Goal: Transaction & Acquisition: Purchase product/service

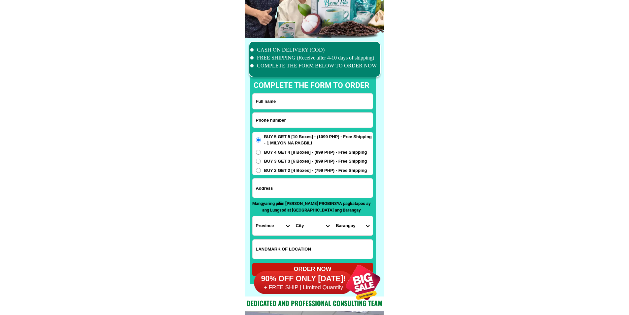
scroll to position [5135, 0]
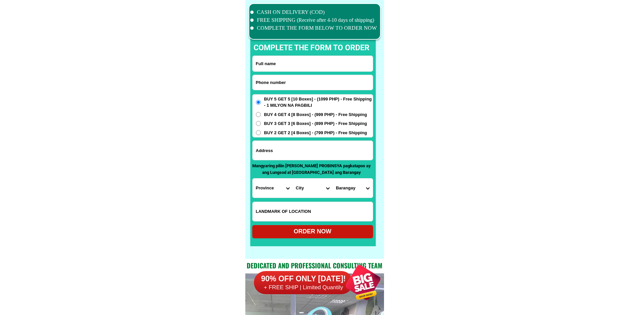
click at [300, 87] on input "Input phone_number" at bounding box center [313, 82] width 120 height 15
paste input "0955-955-6638"
click at [275, 84] on input "0955-955-6638" at bounding box center [313, 82] width 120 height 15
click at [267, 85] on input "0955-9556638" at bounding box center [313, 82] width 120 height 15
type input "09559556638"
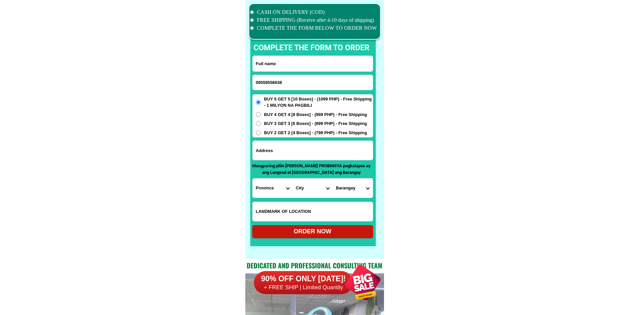
click at [268, 68] on input "Input full_name" at bounding box center [313, 64] width 120 height 16
paste input "Maria Brenda Corpuz"
type input "Maria Brenda Corpuz"
click at [297, 146] on input "Input address" at bounding box center [313, 150] width 120 height 19
paste input "531 Unit 3, Baybay Sapa, Brgy Mayamot, Antipolo City"
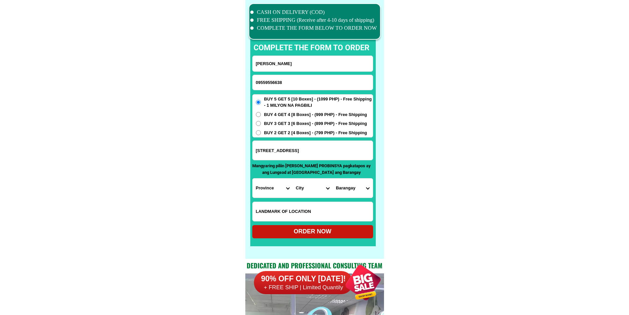
type input "531 Unit 3, Baybay Sapa, Brgy Mayamot, Antipolo City"
click at [300, 207] on input "Input LANDMARKOFLOCATION" at bounding box center [313, 211] width 120 height 19
paste input "Landmark - Roosevelt, Sumulong Highway across MCDO. Cainta, San Isidro papasok …"
type input "Landmark - Roosevelt, Sumulong Highway across MCDO. Cainta, San Isidro papasok …"
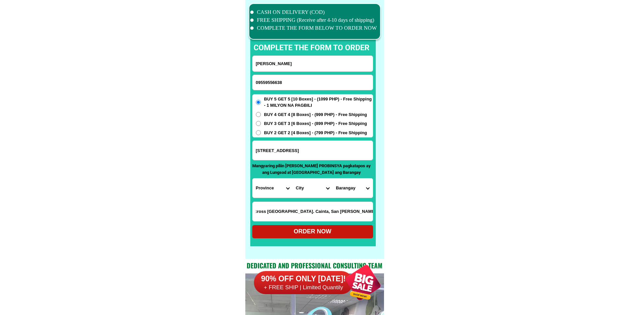
scroll to position [0, 0]
click at [272, 190] on select "Province [GEOGRAPHIC_DATA] [GEOGRAPHIC_DATA] [GEOGRAPHIC_DATA] [GEOGRAPHIC_DATA…" at bounding box center [273, 187] width 40 height 19
click at [348, 153] on input "531 Unit 3, Baybay Sapa, Brgy Mayamot, Antipolo City" at bounding box center [313, 150] width 120 height 19
click at [282, 188] on select "Province [GEOGRAPHIC_DATA] [GEOGRAPHIC_DATA] [GEOGRAPHIC_DATA] [GEOGRAPHIC_DATA…" at bounding box center [273, 187] width 40 height 19
click at [301, 190] on select "City Abra-dolores Abra-la-paz Abra-pilar Abra-san-isidro Abra-san-juan Abra-san…" at bounding box center [313, 187] width 40 height 19
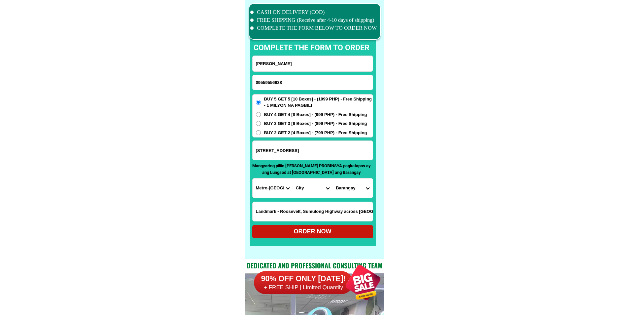
click at [301, 190] on select "City Binondo CALOOCAN Ermita Intramuros Las-pinas Makati Malabon-city Malate Ma…" at bounding box center [313, 187] width 40 height 19
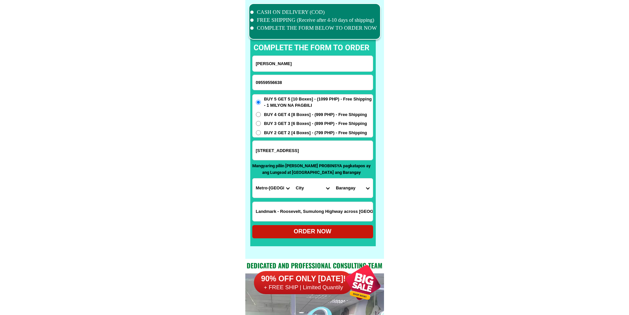
click at [271, 190] on select "Province [GEOGRAPHIC_DATA] [GEOGRAPHIC_DATA] [GEOGRAPHIC_DATA] [GEOGRAPHIC_DATA…" at bounding box center [273, 187] width 40 height 19
select select "63_283"
click at [310, 191] on select "City Aloran Baliangao Bonifacio Calamba Don-victoriano-chiongbian Jimenez Lopez…" at bounding box center [313, 187] width 40 height 19
select select "63_283663"
click at [269, 191] on select "Province [GEOGRAPHIC_DATA] [GEOGRAPHIC_DATA] [GEOGRAPHIC_DATA] [GEOGRAPHIC_DATA…" at bounding box center [273, 187] width 40 height 19
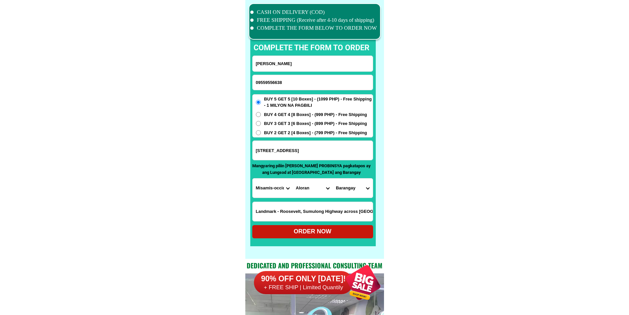
drag, startPoint x: 340, startPoint y: 147, endPoint x: 371, endPoint y: 150, distance: 31.2
click at [371, 150] on input "531 Unit 3, Baybay Sapa, Brgy Mayamot, Antipolo City" at bounding box center [313, 150] width 120 height 19
drag, startPoint x: 271, startPoint y: 187, endPoint x: 275, endPoint y: 187, distance: 4.0
click at [271, 187] on select "Province [GEOGRAPHIC_DATA] [GEOGRAPHIC_DATA] [GEOGRAPHIC_DATA] [GEOGRAPHIC_DATA…" at bounding box center [273, 187] width 40 height 19
select select "63_993"
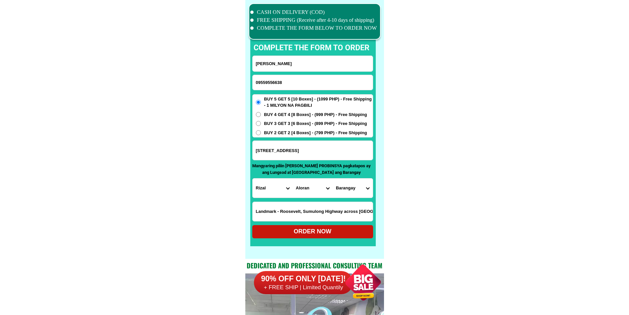
click at [322, 188] on select "City Aloran Baliangao Bonifacio Calamba Don-victoriano-chiongbian Jimenez Lopez…" at bounding box center [313, 187] width 40 height 19
select select "63_993568"
click at [293, 178] on select "City Angono Antipolo-city [GEOGRAPHIC_DATA] [GEOGRAPHIC_DATA] [GEOGRAPHIC_DATA]…" at bounding box center [313, 187] width 40 height 19
click at [361, 193] on select "Barangay Bagong nayon Beverly hills Calawis Cupang Dalig Dela paz (pob.) Inaraw…" at bounding box center [353, 187] width 40 height 19
click at [359, 192] on select "Barangay Bagong nayon Beverly hills Calawis Cupang Dalig Dela paz (pob.) Inaraw…" at bounding box center [353, 187] width 40 height 19
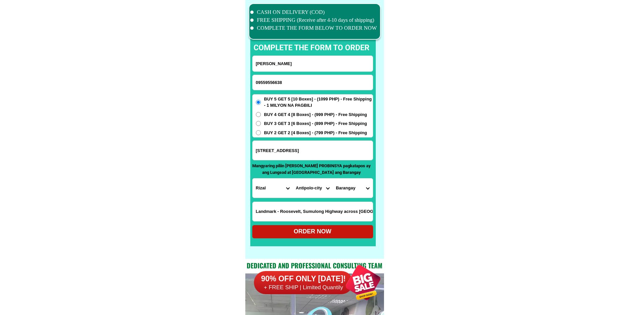
click at [359, 192] on select "Barangay Bagong nayon Beverly hills Calawis Cupang Dalig Dela paz (pob.) Inaraw…" at bounding box center [353, 187] width 40 height 19
select select "63_9935682142"
click at [336, 231] on div "ORDER NOW" at bounding box center [312, 231] width 121 height 9
radio input "true"
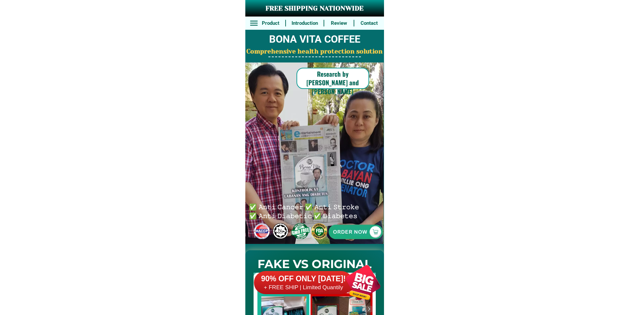
click at [317, 278] on h6 "90% OFF ONLY [DATE]!" at bounding box center [303, 279] width 99 height 10
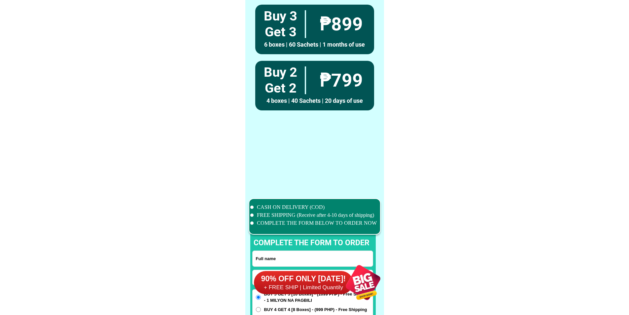
scroll to position [5135, 0]
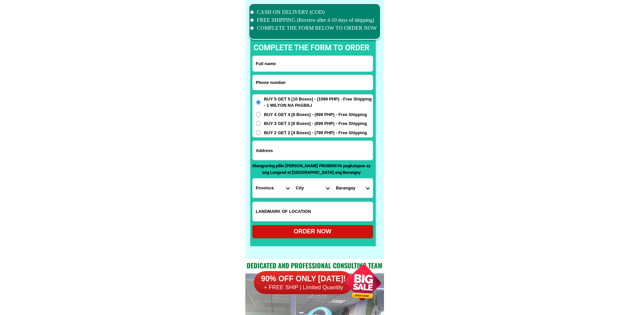
click at [305, 80] on input "Input phone_number" at bounding box center [313, 82] width 120 height 15
paste input "09159856756"
type input "09159856756"
click at [292, 60] on input "Input full_name" at bounding box center [313, 64] width 120 height 16
paste input "[PERSON_NAME] auditor"
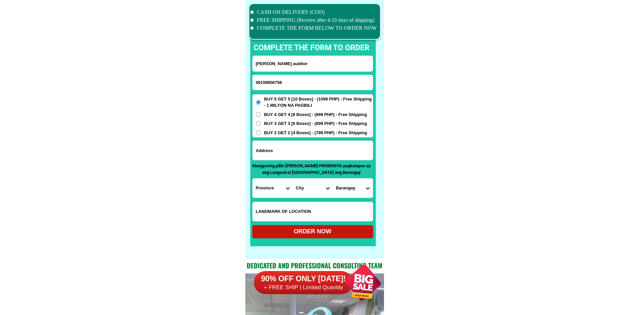
type input "[PERSON_NAME] auditor"
click at [281, 152] on input "Input address" at bounding box center [313, 150] width 120 height 19
paste input "cornin valleys camaman cagayan de oro city"
type input "cornin valleys camaman cagayan de oro city"
click at [273, 191] on select "Province [GEOGRAPHIC_DATA] [GEOGRAPHIC_DATA] [GEOGRAPHIC_DATA] [GEOGRAPHIC_DATA…" at bounding box center [273, 187] width 40 height 19
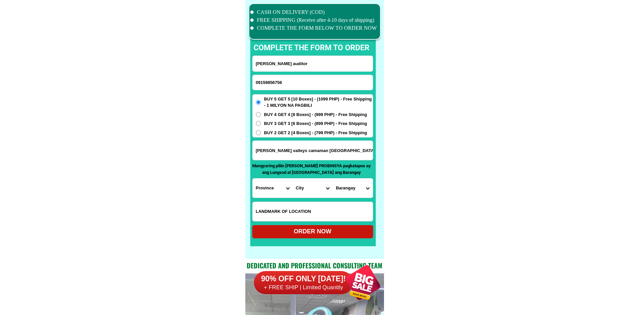
select select "63_283"
click at [299, 189] on select "City" at bounding box center [313, 187] width 40 height 19
select select "63_2838776"
click at [280, 189] on select "Province [GEOGRAPHIC_DATA] [GEOGRAPHIC_DATA] [GEOGRAPHIC_DATA] [GEOGRAPHIC_DATA…" at bounding box center [273, 187] width 40 height 19
select select "63_386"
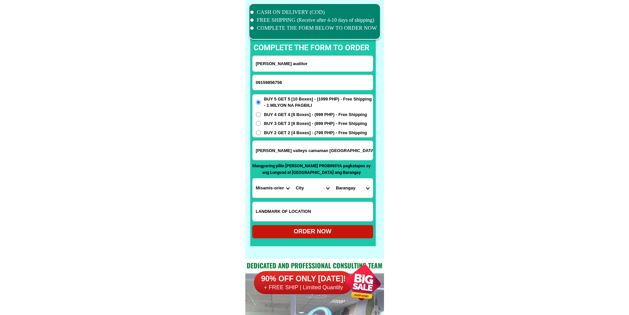
click at [300, 192] on select "City Alubijid Balingasag Balingoan Binuangan Cagayan-de-oro-city El-salvador-ci…" at bounding box center [313, 187] width 40 height 19
select select "63_386807"
click at [362, 192] on select "Barangay Agusan Baikingon Balubal Balulang Barangay 1 (pob.) Barangay 10 (pob.)…" at bounding box center [353, 187] width 40 height 19
select select "63_38680745"
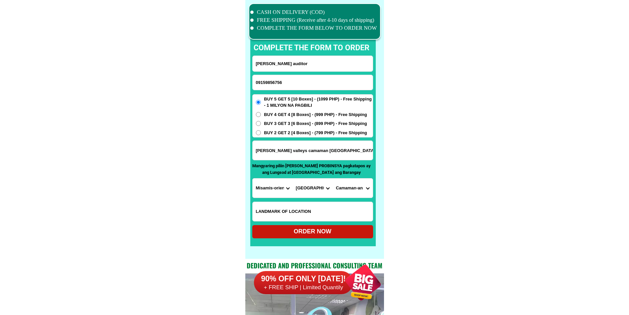
click at [333, 178] on select "Barangay Agusan Baikingon Balubal Balulang Barangay 1 (pob.) Barangay 10 (pob.)…" at bounding box center [353, 187] width 40 height 19
click at [297, 227] on div "ORDER NOW" at bounding box center [312, 231] width 121 height 13
type input "09159856756"
radio input "true"
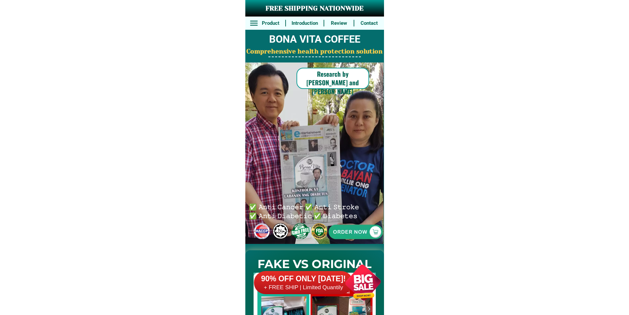
click at [349, 290] on div at bounding box center [363, 282] width 52 height 52
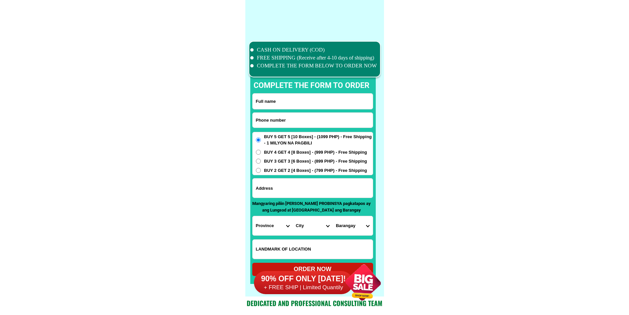
scroll to position [5135, 0]
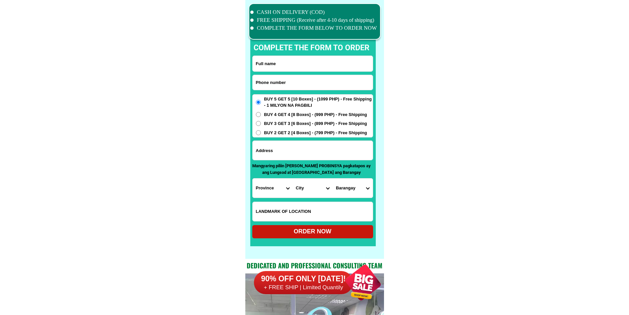
click at [307, 90] on form "ORDER NOW Province Abra Agusan-del-norte Agusan-del-sur Aklan Albay Antique Apa…" at bounding box center [312, 146] width 121 height 183
click at [307, 87] on input "Input phone_number" at bounding box center [313, 82] width 120 height 15
paste input "09773470247"
type input "09773470247"
click at [281, 65] on input "Input full_name" at bounding box center [313, 64] width 120 height 16
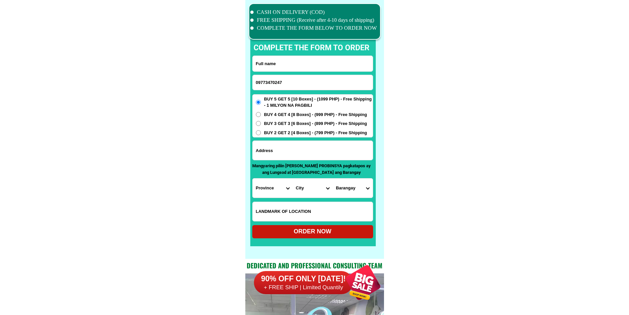
paste input "LIDA BARRIOS"
type input "LIDA BARRIOS"
click at [286, 150] on input "Input address" at bounding box center [313, 150] width 120 height 19
paste input "Tambal Janiuay Iloilo purok 2"
type input "Tambal Janiuay Iloilo purok 2"
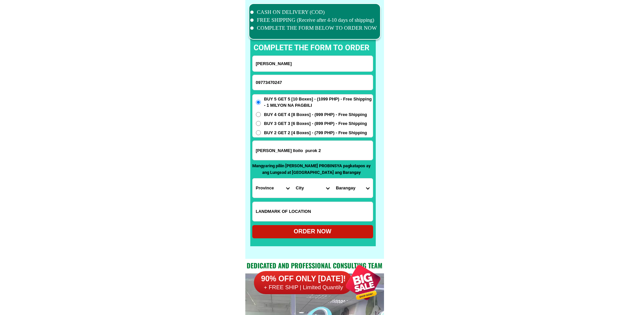
click at [276, 189] on select "Province [GEOGRAPHIC_DATA] [GEOGRAPHIC_DATA] [GEOGRAPHIC_DATA] [GEOGRAPHIC_DATA…" at bounding box center [273, 187] width 40 height 19
select select "63_151"
click at [314, 193] on select "City Ajuy Alimodian Anilao Badiangan Balasan Banate Barotac-nuevo Barotac-viejo…" at bounding box center [313, 187] width 40 height 19
select select "63_1511539"
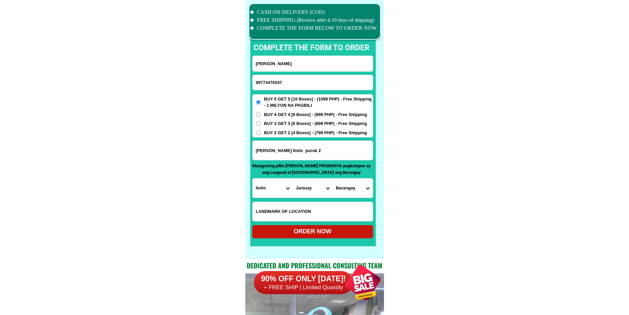
click at [370, 195] on select "Barangay Abangay Agcarope Aglobong Aguingay Anhawan Aquino nobleza east (pob.) …" at bounding box center [353, 187] width 40 height 19
select select "63_151153952657"
click at [342, 229] on div "ORDER NOW" at bounding box center [312, 231] width 121 height 9
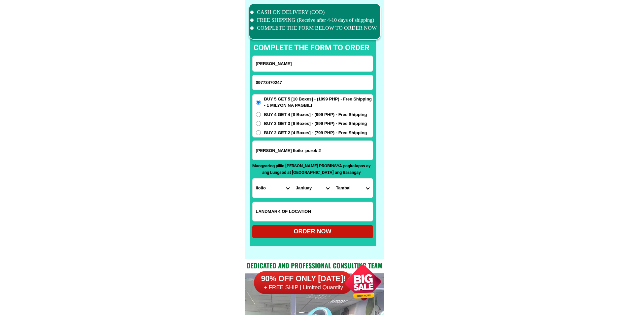
type input "LIDA BARRIOS"
radio input "true"
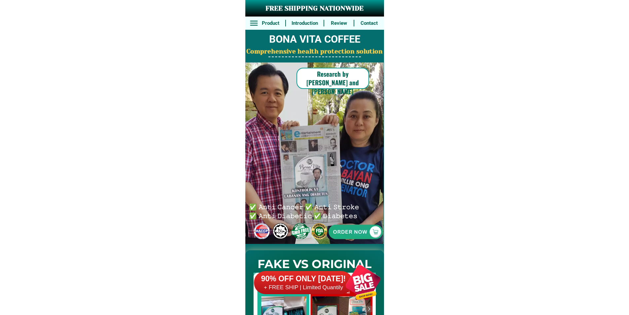
click at [329, 248] on div "FAKE VS ORIGINAL" at bounding box center [314, 300] width 139 height 112
click at [348, 236] on div at bounding box center [355, 231] width 149 height 149
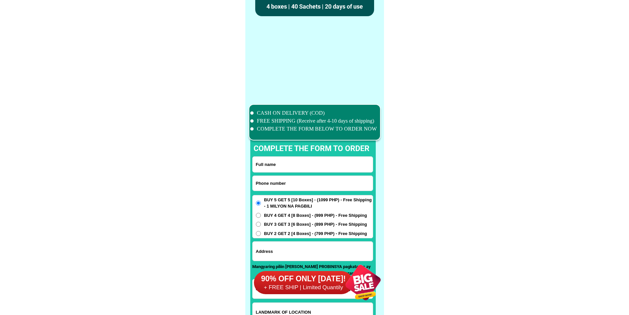
scroll to position [5135, 0]
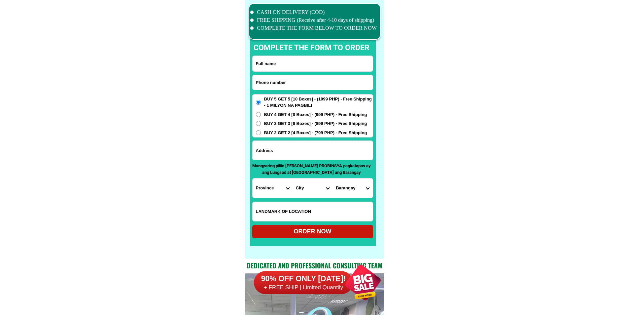
click at [295, 73] on form "ORDER NOW Province Abra Agusan-del-norte Agusan-del-sur Aklan Albay Antique Apa…" at bounding box center [312, 146] width 121 height 183
click at [298, 79] on input "Input phone_number" at bounding box center [313, 82] width 120 height 15
paste input "09392701456"
type input "09392701456"
click at [288, 62] on input "Input full_name" at bounding box center [313, 64] width 120 height 16
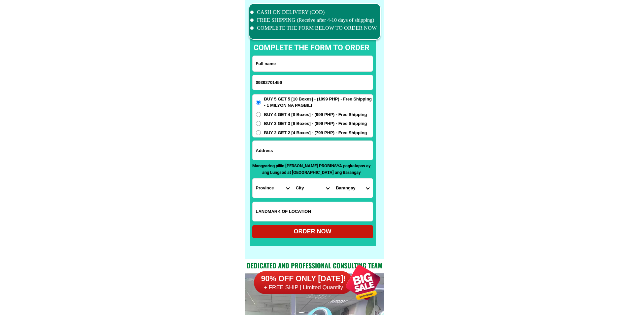
paste input "Mercy Garcia"
type input "Mercy Garcia"
click at [283, 130] on span "BUY 2 GET 2 [4 Boxes] - (799 PHP) - Free Shipping" at bounding box center [315, 132] width 103 height 7
click at [261, 130] on input "BUY 2 GET 2 [4 Boxes] - (799 PHP) - Free Shipping" at bounding box center [258, 132] width 5 height 5
radio input "true"
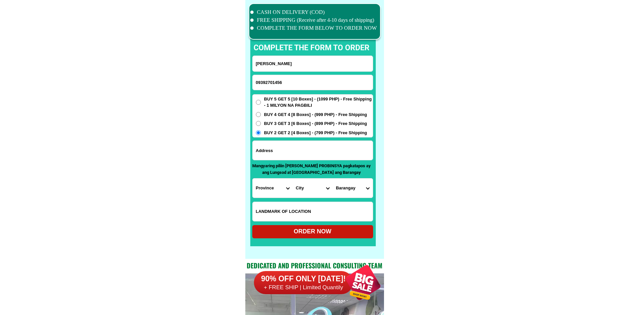
click at [281, 153] on input "Input address" at bounding box center [313, 150] width 120 height 19
paste input "o26 ElmaSt. Donfabian Commonwealth. QCty"
type input "o26 ElmaSt. Donfabian Commonwealth. QCty"
click at [262, 188] on select "Province [GEOGRAPHIC_DATA] [GEOGRAPHIC_DATA] [GEOGRAPHIC_DATA] [GEOGRAPHIC_DATA…" at bounding box center [273, 187] width 40 height 19
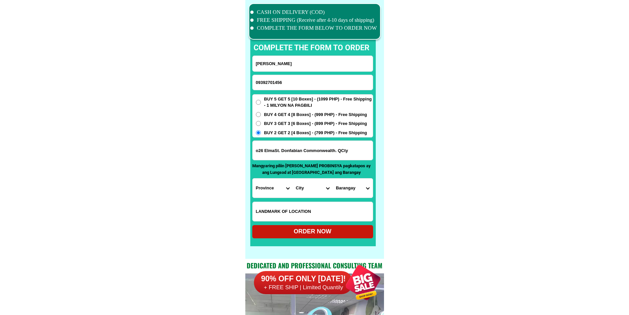
click at [262, 188] on select "Province [GEOGRAPHIC_DATA] [GEOGRAPHIC_DATA] [GEOGRAPHIC_DATA] [GEOGRAPHIC_DATA…" at bounding box center [273, 187] width 40 height 19
select select "63_219"
click at [301, 189] on select "City Binondo CALOOCAN Ermita Intramuros Las-pinas Makati Malabon-city Malate Ma…" at bounding box center [313, 187] width 40 height 19
select select "63_2194070"
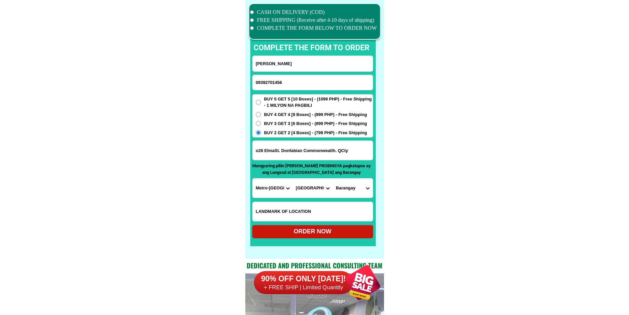
click at [358, 189] on select "Barangay Alicia Amihan Apolonio samson Aurora Baesa Bagbag Bago bantay Bagong l…" at bounding box center [353, 187] width 40 height 19
select select "63_21940708704"
click at [348, 233] on div "ORDER NOW" at bounding box center [312, 231] width 121 height 9
radio input "true"
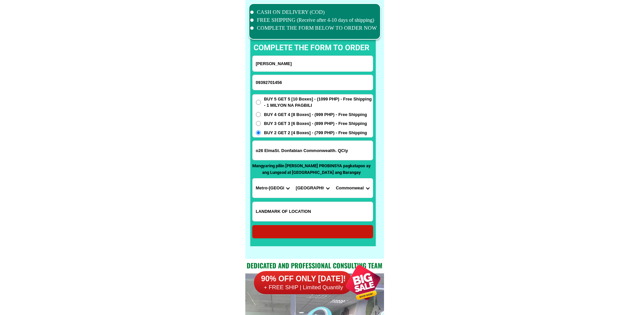
radio input "true"
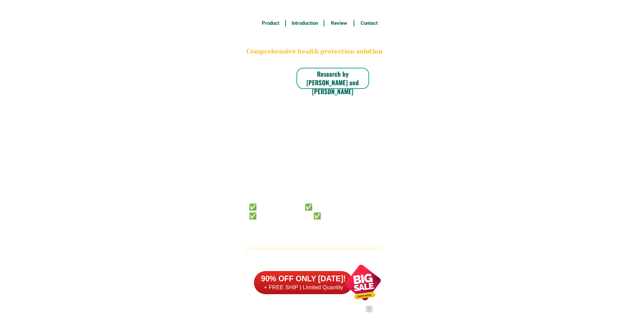
scroll to position [5135, 0]
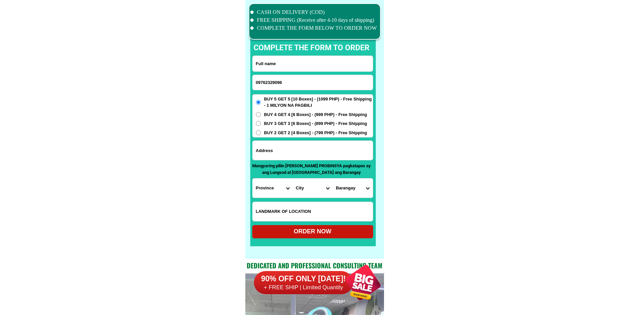
type input "09762329096"
click at [302, 60] on input "Input full_name" at bounding box center [313, 64] width 120 height 16
paste input "[PERSON_NAME]"
type input "[PERSON_NAME]"
click at [310, 152] on input "Input address" at bounding box center [313, 150] width 120 height 19
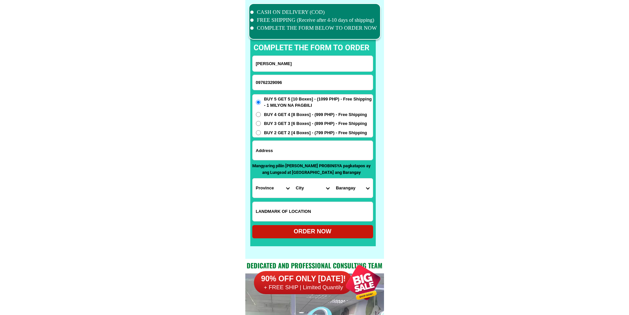
paste input "dulong Paco Obando Bulacan"
type input "dulong Paco Obando Bulacan"
click at [298, 209] on input "Input LANDMARKOFLOCATION" at bounding box center [313, 211] width 120 height 19
paste input "tapat ng Pat n 0aw eatery"
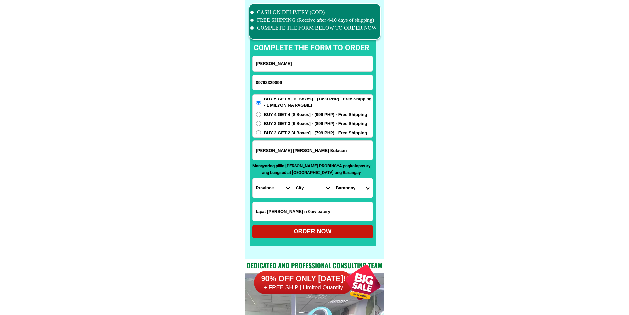
type input "tapat ng Pat n 0aw eatery"
click at [278, 184] on select "Province [GEOGRAPHIC_DATA] [GEOGRAPHIC_DATA] [GEOGRAPHIC_DATA] [GEOGRAPHIC_DATA…" at bounding box center [273, 187] width 40 height 19
select select "63_761"
click at [253, 178] on select "Province [GEOGRAPHIC_DATA] [GEOGRAPHIC_DATA] [GEOGRAPHIC_DATA] [GEOGRAPHIC_DATA…" at bounding box center [273, 187] width 40 height 19
click at [303, 187] on select "City Angat Balagtas [GEOGRAPHIC_DATA] [GEOGRAPHIC_DATA] [GEOGRAPHIC_DATA] [GEOG…" at bounding box center [313, 187] width 40 height 19
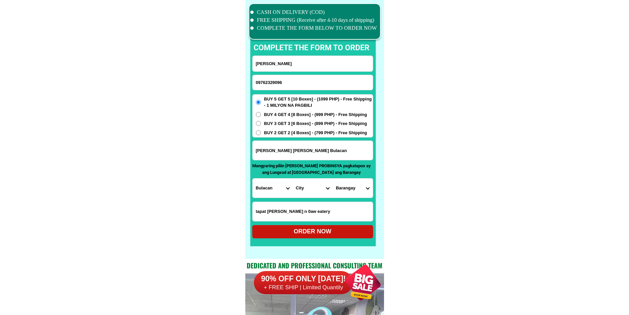
select select "63_7613200"
drag, startPoint x: 405, startPoint y: 197, endPoint x: 390, endPoint y: 198, distance: 15.2
click at [352, 187] on select "Barangay Binuangan Catanghalan Hulo Lawa Paco Pag-asa (pob.) Paliwas Panghulo S…" at bounding box center [353, 187] width 40 height 19
select select "63_76132007203"
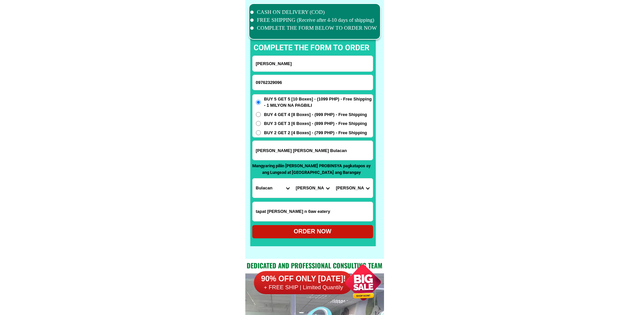
click at [345, 232] on div "ORDER NOW" at bounding box center [312, 231] width 121 height 9
type input "cora ignacio"
type input "dulong Paco Obando Bulacan"
radio input "true"
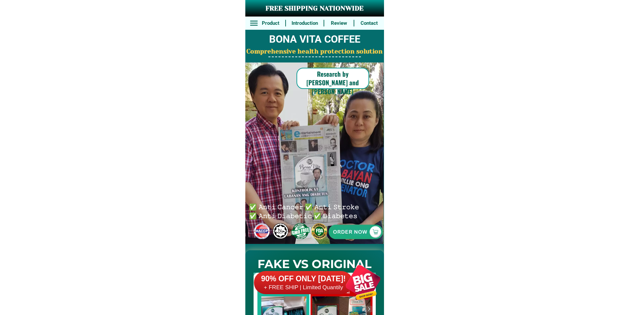
drag, startPoint x: 0, startPoint y: 0, endPoint x: 343, endPoint y: 228, distance: 411.8
click at [343, 228] on div at bounding box center [355, 231] width 136 height 136
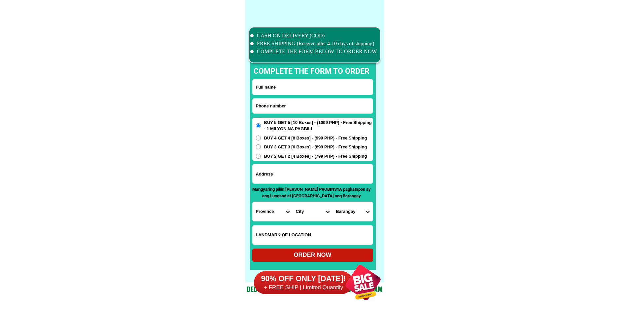
scroll to position [5135, 0]
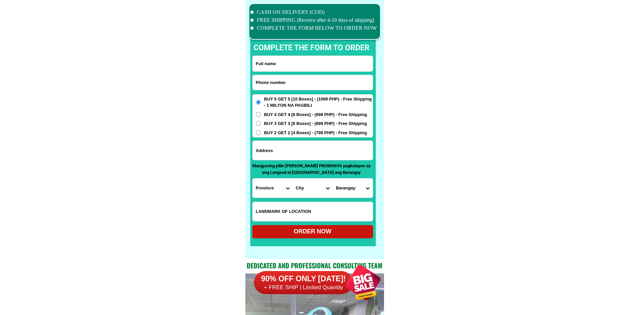
click at [284, 79] on input "Input phone_number" at bounding box center [313, 82] width 120 height 15
paste input "09262938493"
type input "09262938493"
click at [306, 66] on input "Input full_name" at bounding box center [313, 64] width 120 height 16
paste input "[PERSON_NAME]"
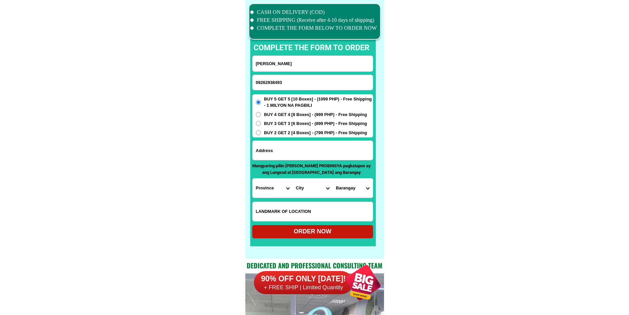
type input "[PERSON_NAME]"
click at [298, 150] on input "Input address" at bounding box center [313, 150] width 120 height 19
paste input "Bigaa Matanda [GEOGRAPHIC_DATA][PERSON_NAME], [GEOGRAPHIC_DATA]"
type input "Bigaa Matanda [GEOGRAPHIC_DATA][PERSON_NAME], [GEOGRAPHIC_DATA]"
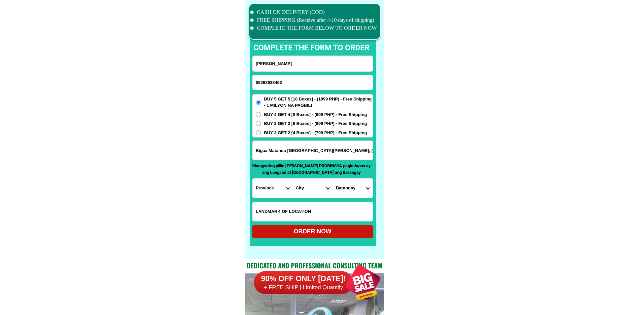
click at [267, 193] on select "Province [GEOGRAPHIC_DATA] [GEOGRAPHIC_DATA] [GEOGRAPHIC_DATA] [GEOGRAPHIC_DATA…" at bounding box center [273, 187] width 40 height 19
select select "63_761"
click at [309, 186] on select "City Angat Balagtas [GEOGRAPHIC_DATA] [GEOGRAPHIC_DATA] [GEOGRAPHIC_DATA] [GEOG…" at bounding box center [313, 187] width 40 height 19
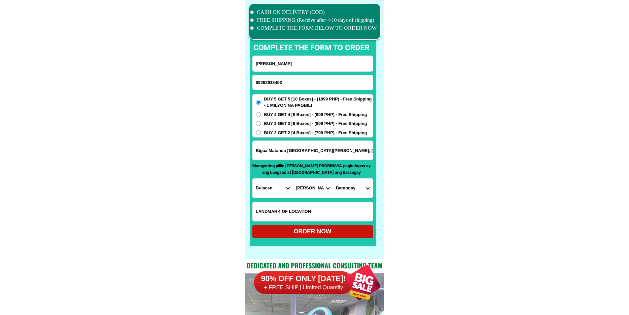
click at [302, 194] on select "City Angat Balagtas Baliuag Bocaue Bulacan Bulacan-hagonoy Bulacan-plaridel Bul…" at bounding box center [313, 187] width 40 height 19
select select "63_7612018"
click at [296, 191] on select "City Angat Balagtas Baliuag Bocaue Bulacan Bulacan-hagonoy Bulacan-plaridel Bul…" at bounding box center [313, 187] width 40 height 19
click at [272, 190] on select "Province [GEOGRAPHIC_DATA] [GEOGRAPHIC_DATA] [GEOGRAPHIC_DATA] [GEOGRAPHIC_DATA…" at bounding box center [273, 187] width 40 height 19
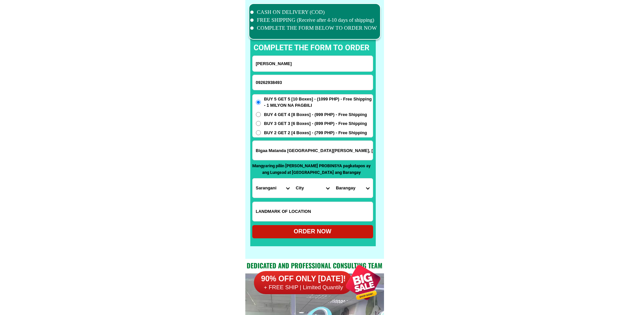
click at [272, 190] on select "Province [GEOGRAPHIC_DATA] [GEOGRAPHIC_DATA] [GEOGRAPHIC_DATA] [GEOGRAPHIC_DATA…" at bounding box center [273, 187] width 40 height 19
select select "63_108"
click at [253, 178] on select "Province [GEOGRAPHIC_DATA] [GEOGRAPHIC_DATA] [GEOGRAPHIC_DATA] [GEOGRAPHIC_DATA…" at bounding box center [273, 187] width 40 height 19
click at [320, 190] on select "City Agoncillo Alitagtag Allacapan Balayan Batangas-balete Batangas-city Batang…" at bounding box center [313, 187] width 40 height 19
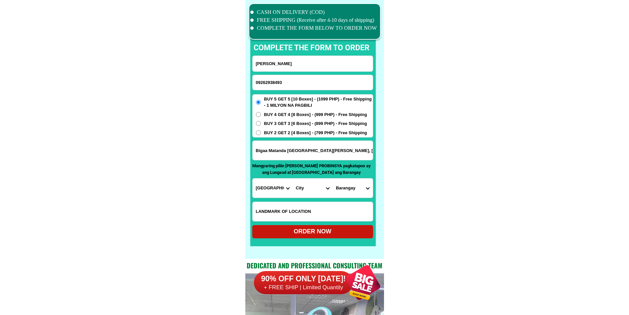
click at [320, 190] on select "City Agoncillo Alitagtag Allacapan Balayan Batangas-balete Batangas-city Batang…" at bounding box center [313, 187] width 40 height 19
select select "63_1088728"
click at [293, 178] on select "City Agoncillo Alitagtag Allacapan Balayan Batangas-balete Batangas-city Batang…" at bounding box center [313, 187] width 40 height 19
click at [353, 181] on select "Barangay Abung Balagbag Barualte Bataan Buhay na sapa Bulsa Calicanto Calitcali…" at bounding box center [353, 187] width 40 height 19
click at [353, 183] on select "Barangay Abung Balagbag Barualte Bataan Buhay na sapa Bulsa Calicanto Calitcali…" at bounding box center [353, 187] width 40 height 19
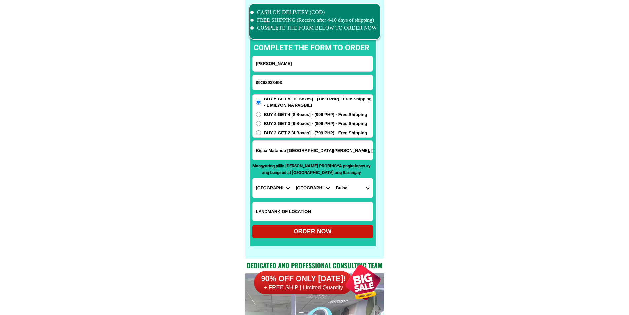
click at [353, 183] on select "Barangay Abung Balagbag Barualte Bataan Buhay na sapa Bulsa Calicanto Calitcali…" at bounding box center [353, 187] width 40 height 19
select select "63_10887284083"
click at [293, 186] on select "City Agoncillo Alitagtag Allacapan Balayan Batangas-balete Batangas-city Batang…" at bounding box center [313, 187] width 40 height 19
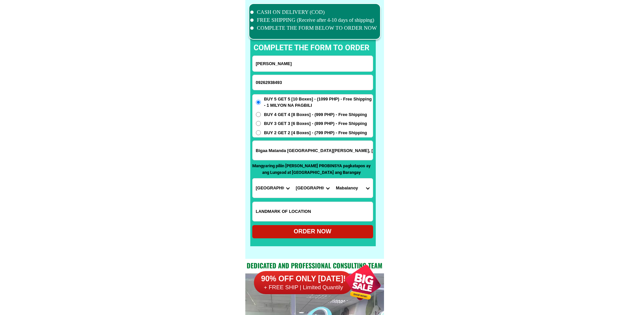
select select "63_1089652"
click at [281, 186] on select "Province [GEOGRAPHIC_DATA] [GEOGRAPHIC_DATA] [GEOGRAPHIC_DATA] [GEOGRAPHIC_DATA…" at bounding box center [273, 187] width 40 height 19
click at [279, 188] on select "Province [GEOGRAPHIC_DATA] [GEOGRAPHIC_DATA] [GEOGRAPHIC_DATA] [GEOGRAPHIC_DATA…" at bounding box center [273, 187] width 40 height 19
select select "63_108"
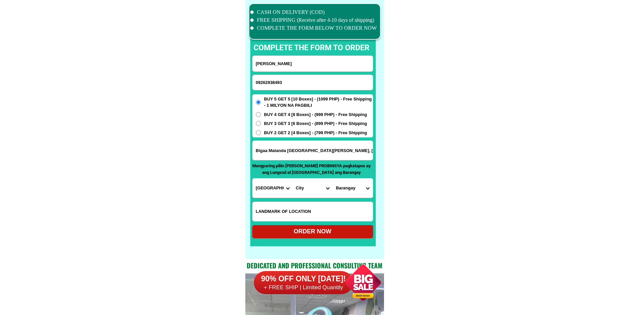
click at [253, 178] on select "Province [GEOGRAPHIC_DATA] [GEOGRAPHIC_DATA] [GEOGRAPHIC_DATA] [GEOGRAPHIC_DATA…" at bounding box center [273, 187] width 40 height 19
click at [303, 191] on select "City Agoncillo Alitagtag Allacapan Balayan Batangas-balete Batangas-city Batang…" at bounding box center [313, 187] width 40 height 19
select select "63_1088728"
click at [293, 178] on select "City Agoncillo Alitagtag Allacapan Balayan Batangas-balete Batangas-city Batang…" at bounding box center [313, 187] width 40 height 19
click at [369, 200] on form "charlie Lelis 09262938493 ORDER NOW Bigaa Matanda San Juan Balagtas, Bulacan Pr…" at bounding box center [312, 146] width 121 height 183
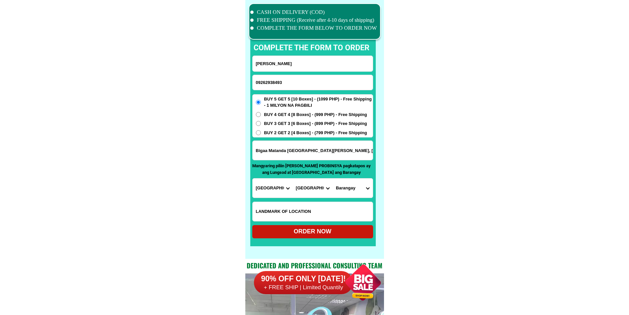
click at [365, 192] on select "Barangay Abung Balagbag Barualte Bataan Buhay na sapa Bulsa Calicanto Calitcali…" at bounding box center [353, 187] width 40 height 19
click at [265, 187] on select "Province [GEOGRAPHIC_DATA] [GEOGRAPHIC_DATA] [GEOGRAPHIC_DATA] [GEOGRAPHIC_DATA…" at bounding box center [273, 187] width 40 height 19
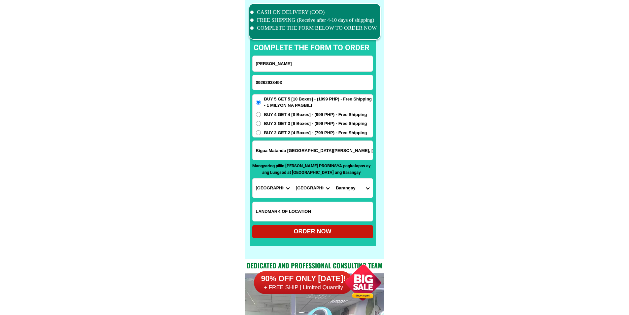
select select "63_761"
click at [298, 186] on select "City Agoncillo Alitagtag Allacapan Balayan Batangas-balete Batangas-city Batang…" at bounding box center [313, 187] width 40 height 19
select select "63_7618673"
click at [352, 190] on select "Barangay Borol 1st Borol 2nd Dalig Longos Panginay Pulong gubat San juan Santol…" at bounding box center [353, 187] width 40 height 19
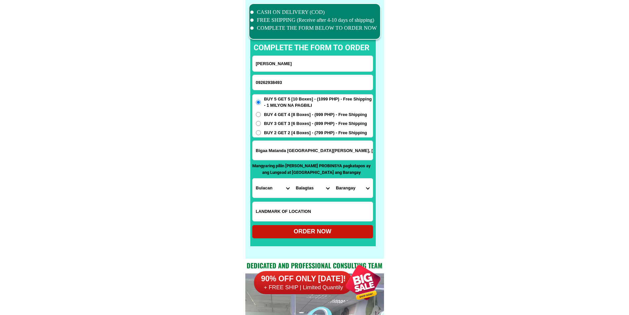
select select "63_76186738431"
click at [316, 231] on div "ORDER NOW" at bounding box center [312, 231] width 121 height 9
radio input "true"
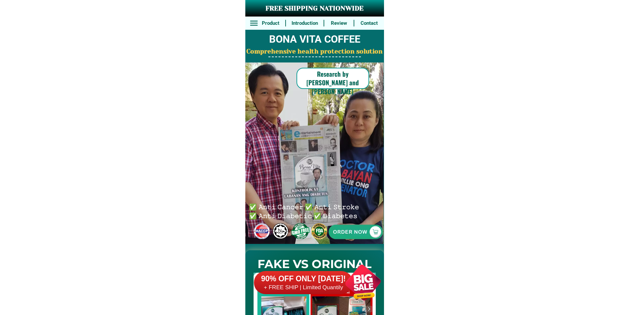
click at [382, 225] on div at bounding box center [356, 232] width 136 height 136
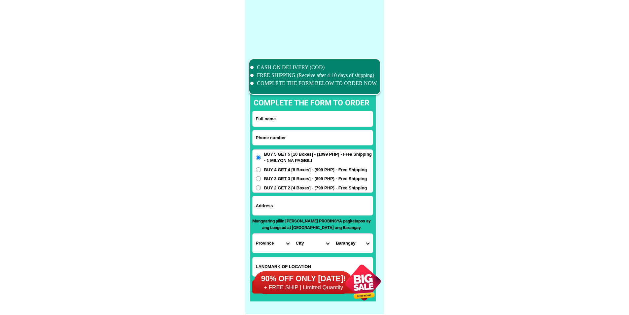
scroll to position [5135, 0]
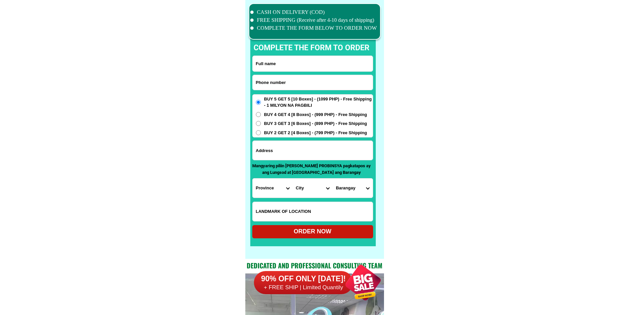
click at [299, 83] on input "Input phone_number" at bounding box center [313, 82] width 120 height 15
paste input "09917466561"
type input "09917466561"
click at [290, 64] on input "Input full_name" at bounding box center [313, 64] width 120 height 16
paste input "[PERSON_NAME]"
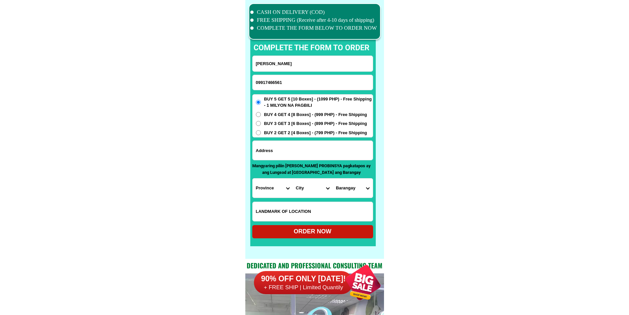
type input "[PERSON_NAME]"
click at [315, 156] on input "Input address" at bounding box center [313, 150] width 120 height 19
paste input "mh del [PERSON_NAME] [GEOGRAPHIC_DATA] [GEOGRAPHIC_DATA] [GEOGRAPHIC_DATA] liko…"
type input "mh del [PERSON_NAME] [GEOGRAPHIC_DATA] [GEOGRAPHIC_DATA] [GEOGRAPHIC_DATA] liko…"
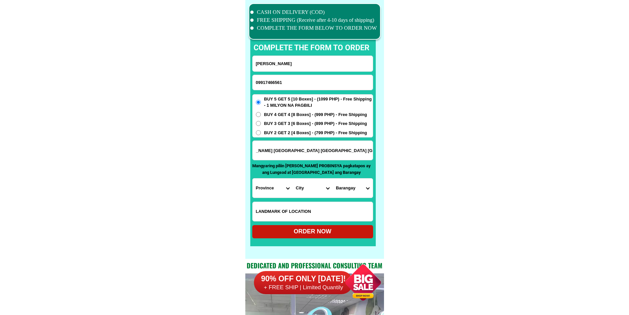
drag, startPoint x: 321, startPoint y: 153, endPoint x: 458, endPoint y: 160, distance: 136.9
click at [276, 181] on select "Province [GEOGRAPHIC_DATA] [GEOGRAPHIC_DATA] [GEOGRAPHIC_DATA] [GEOGRAPHIC_DATA…" at bounding box center [273, 187] width 40 height 19
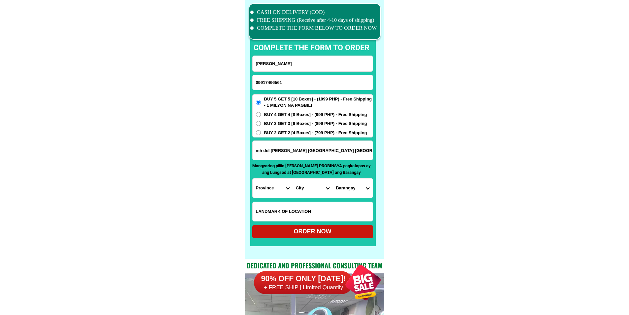
select select "63_904"
click at [253, 178] on select "Province [GEOGRAPHIC_DATA] [GEOGRAPHIC_DATA] [GEOGRAPHIC_DATA] [GEOGRAPHIC_DATA…" at bounding box center [273, 187] width 40 height 19
click at [314, 186] on select "City [GEOGRAPHIC_DATA] [GEOGRAPHIC_DATA]-city [GEOGRAPHIC_DATA] [GEOGRAPHIC_DAT…" at bounding box center [313, 187] width 40 height 19
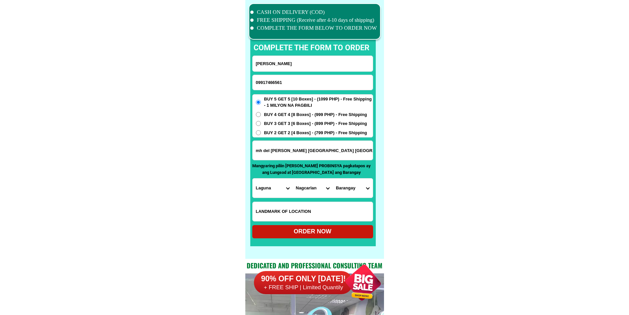
select select "63_9043609"
click at [293, 178] on select "City [GEOGRAPHIC_DATA] [GEOGRAPHIC_DATA]-city [GEOGRAPHIC_DATA] [GEOGRAPHIC_DAT…" at bounding box center [313, 187] width 40 height 19
click at [348, 189] on select "[GEOGRAPHIC_DATA] (poblacion) Bungahan [GEOGRAPHIC_DATA] [GEOGRAPHIC_DATA] [GEO…" at bounding box center [353, 187] width 40 height 19
select select "63_90436097902"
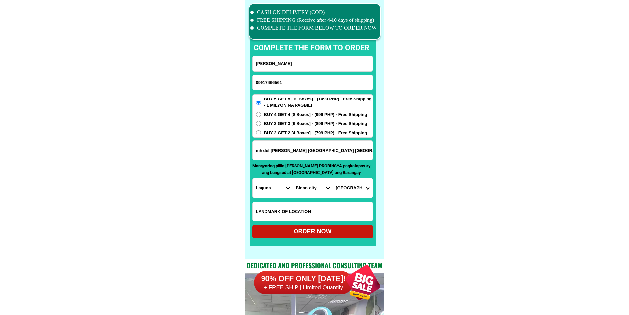
click at [343, 233] on div "ORDER NOW" at bounding box center [312, 231] width 121 height 9
type input "[PERSON_NAME]"
radio input "true"
click at [291, 78] on input "Input phone_number" at bounding box center [313, 82] width 120 height 15
paste input "09127070949"
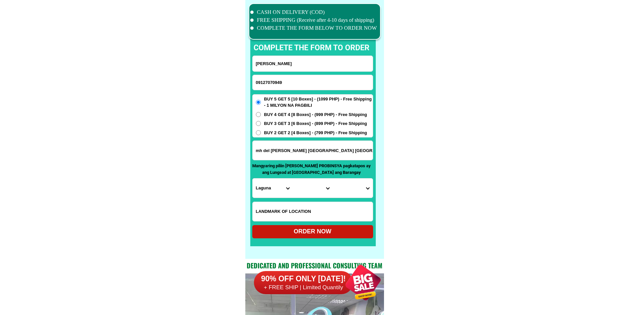
type input "09127070949"
click at [297, 55] on div at bounding box center [313, 132] width 126 height 230
click at [296, 63] on input "Input full_name" at bounding box center [313, 64] width 120 height 16
paste input "Arceltina [PERSON_NAME]"
type input "Arceltina T. Castaneda"
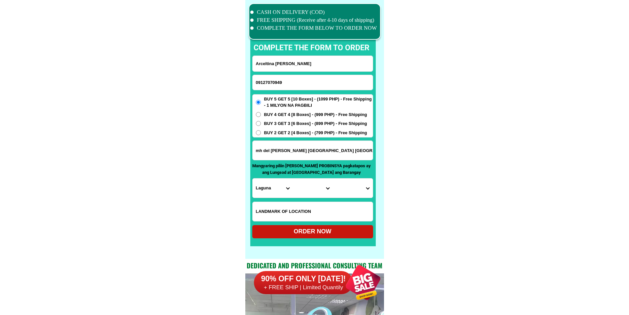
click at [287, 153] on input "mh del pilar st poblacion biñan city laguna likod alfa mart delapas paterno" at bounding box center [313, 150] width 120 height 19
paste input "Purok 5 sto. Nino Bad-as,Placer,Surigao del norte Barugan Microfinance bldg. ex…"
type input "Purok 5 sto. Nino Bad-as,Placer,Surigao del norte Barugan Microfinance bldg. ex…"
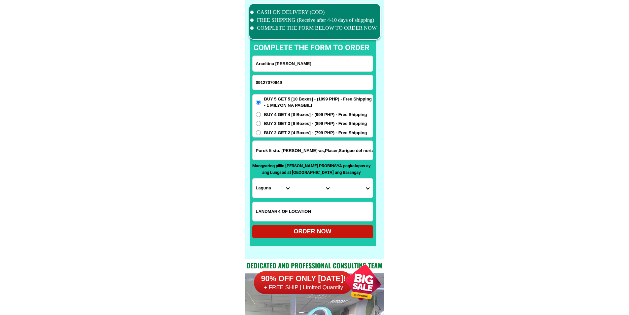
click at [285, 134] on span "BUY 2 GET 2 [4 Boxes] - (799 PHP) - Free Shipping" at bounding box center [315, 132] width 103 height 7
click at [261, 134] on input "BUY 2 GET 2 [4 Boxes] - (799 PHP) - Free Shipping" at bounding box center [258, 132] width 5 height 5
radio input "true"
click at [270, 186] on select "Province [GEOGRAPHIC_DATA] [GEOGRAPHIC_DATA] [GEOGRAPHIC_DATA] [GEOGRAPHIC_DATA…" at bounding box center [273, 187] width 40 height 19
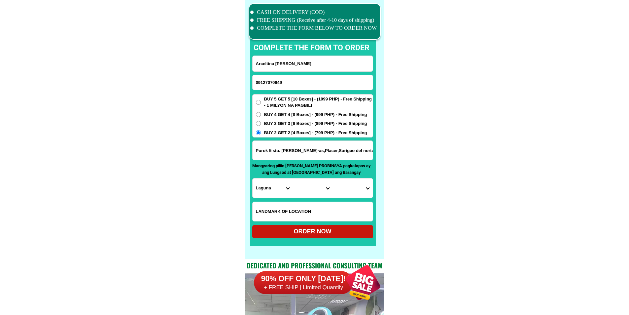
select select "63_829"
click at [300, 189] on select "City Bacuag Claver Dapa Del-carmen Gigaquit Mainit Malimono San-benito San-fran…" at bounding box center [313, 187] width 40 height 19
select select "63_8293920"
click at [293, 178] on select "City Bacuag Claver Dapa Del-carmen Gigaquit Mainit Malimono San-benito San-fran…" at bounding box center [313, 187] width 40 height 19
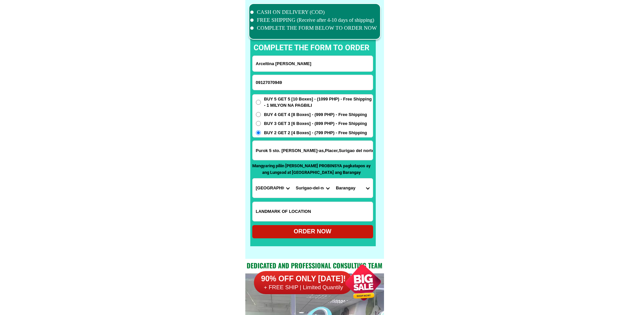
click at [354, 184] on select "Barangay Amoslog Anislagan Bad-as Boyongan Bugas-bugas Central (pob.) Ellaperal…" at bounding box center [353, 187] width 40 height 19
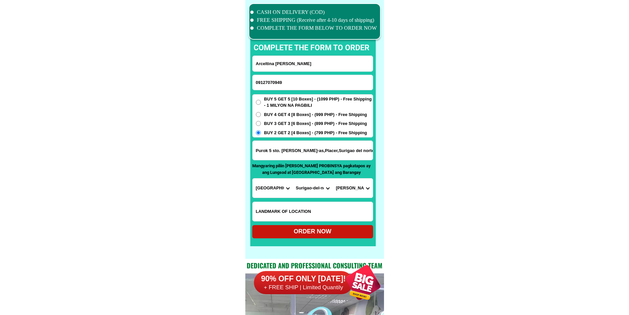
select select "63_82939201628"
drag, startPoint x: 418, startPoint y: 191, endPoint x: 382, endPoint y: 205, distance: 38.9
click at [321, 230] on div "ORDER NOW" at bounding box center [312, 231] width 121 height 9
radio input "true"
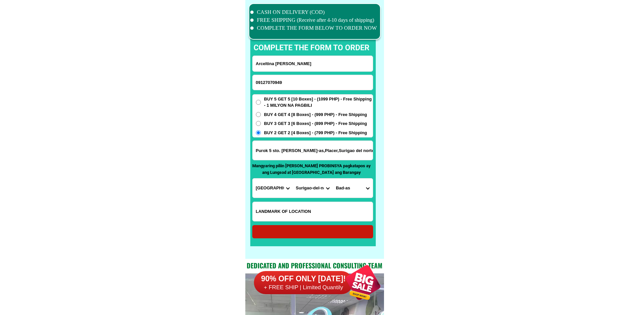
radio input "true"
click at [294, 91] on form "Arceltina T. Castaneda 09127070949 ORDER NOW Purok 5 sto. Nino Bad-as,Placer,Su…" at bounding box center [312, 146] width 121 height 183
click at [294, 86] on input "09127070949" at bounding box center [313, 82] width 120 height 15
paste input "09953758559"
type input "09953758559"
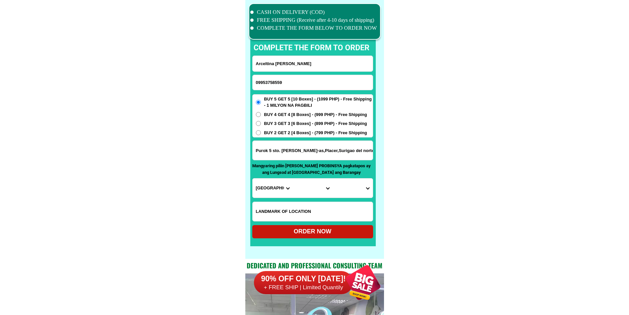
click at [310, 62] on input "Arceltina T. Castaneda" at bounding box center [313, 64] width 120 height 16
paste input "Clarita Mariano"
type input "Clarita Mariano"
click at [319, 154] on input "Purok 5 sto. Nino Bad-as,Placer,Surigao del norte Barugan Microfinance bldg. ex…" at bounding box center [313, 150] width 120 height 19
paste input "72Silverio Compound San Isdro Pque City,."
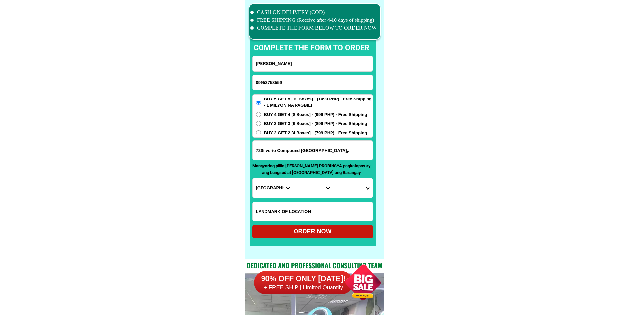
type input "72Silverio Compound San Isdro Pque City,."
click at [300, 215] on input "Input LANDMARKOFLOCATION" at bounding box center [313, 211] width 120 height 19
paste input "infront of SMLopez"
type input "infront of SMLopez"
click at [277, 190] on select "Province [GEOGRAPHIC_DATA] [GEOGRAPHIC_DATA] [GEOGRAPHIC_DATA] [GEOGRAPHIC_DATA…" at bounding box center [273, 187] width 40 height 19
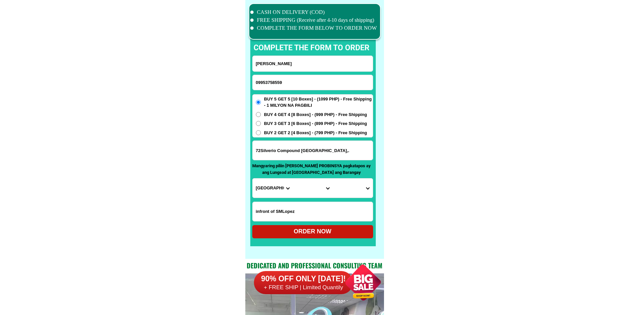
click at [277, 190] on select "Province [GEOGRAPHIC_DATA] [GEOGRAPHIC_DATA] [GEOGRAPHIC_DATA] [GEOGRAPHIC_DATA…" at bounding box center [273, 187] width 40 height 19
select select "63_219"
click at [302, 190] on select "City" at bounding box center [313, 187] width 40 height 19
select select "63_2195840"
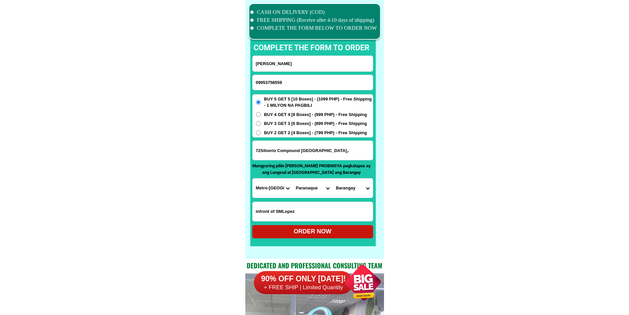
click at [293, 178] on select "City Binondo CALOOCAN Ermita Intramuros Las-pinas Makati Malabon-city Malate Ma…" at bounding box center [313, 187] width 40 height 19
click at [344, 190] on select "Barangay B. f. homes Baclaran Don bosco Don galo La huerta Marcelo green villag…" at bounding box center [353, 187] width 40 height 19
select select "63_21958407878"
click at [338, 233] on div "ORDER NOW" at bounding box center [312, 231] width 121 height 9
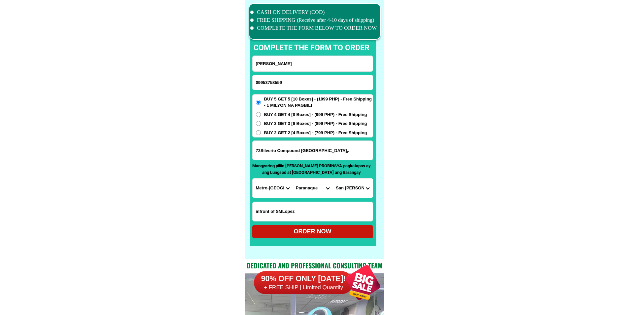
type input "72Silverio Compound San Isdro Pque City,."
radio input "true"
click at [302, 74] on form "Clarita Mariano 09953758559 ORDER NOW 72Silverio Compound San Isdro Pque City,.…" at bounding box center [312, 146] width 121 height 183
click at [302, 80] on input "09953758559" at bounding box center [313, 82] width 120 height 15
paste input "09369258612"
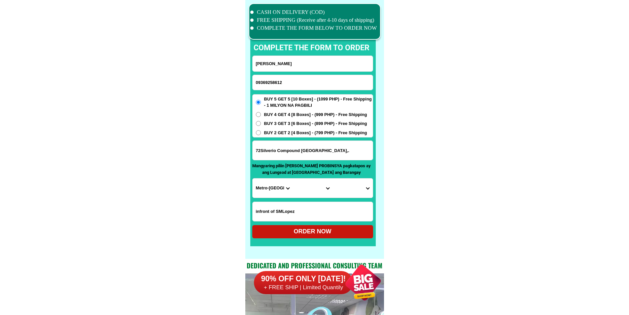
type input "09369258612"
click at [290, 62] on input "Input full_name" at bounding box center [313, 64] width 120 height 16
paste input "Fe del [PERSON_NAME]"
type input "Fe del [PERSON_NAME]"
click at [303, 137] on div "BUY 5 GET 5 [10 Boxes] - (1099 PHP) - Free Shipping - 1 MILYON NA PAGBILI BUY 4…" at bounding box center [312, 116] width 121 height 44
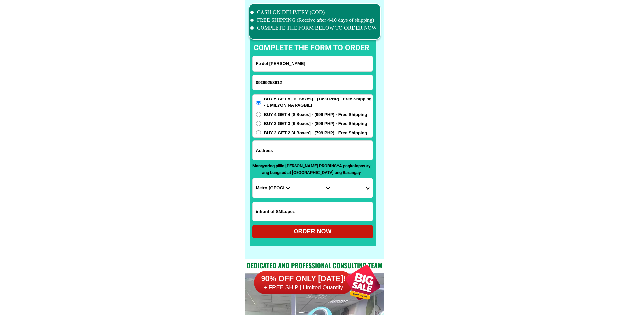
click at [288, 153] on input "Input address" at bounding box center [313, 150] width 120 height 19
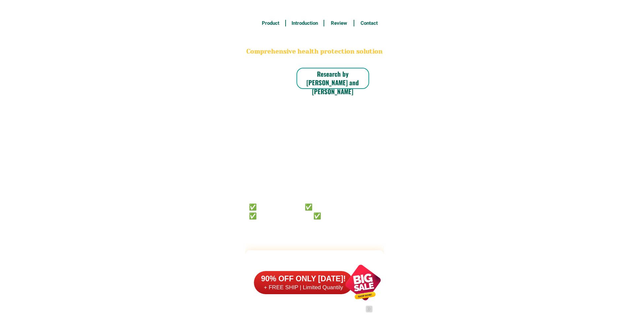
scroll to position [5135, 0]
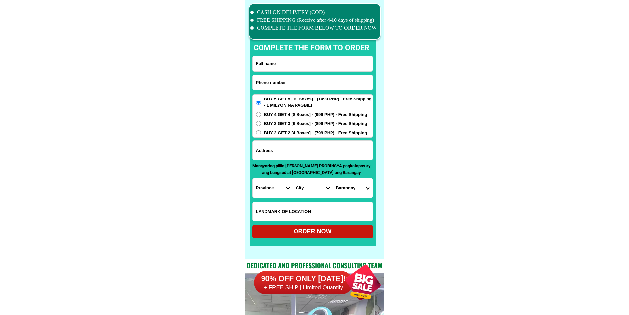
click at [267, 79] on input "Input phone_number" at bounding box center [313, 82] width 120 height 15
drag, startPoint x: 298, startPoint y: 84, endPoint x: 299, endPoint y: 75, distance: 9.7
click at [297, 84] on input "Input phone_number" at bounding box center [313, 82] width 120 height 15
paste input "09369258612"
type input "09369258612"
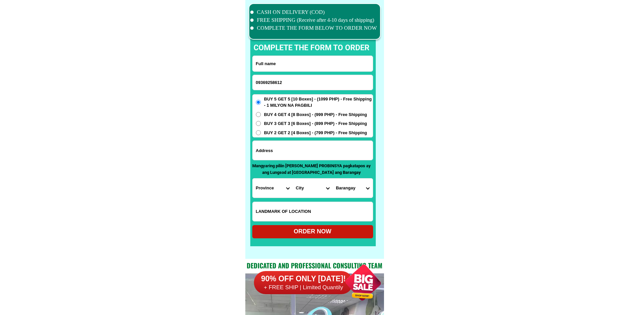
click at [332, 66] on input "Input full_name" at bounding box center [313, 64] width 120 height 16
paste input "Fe del [PERSON_NAME]"
type input "Fe del [PERSON_NAME]"
click at [311, 158] on input "Input address" at bounding box center [313, 150] width 120 height 19
paste input "[STREET_ADDRESS][PERSON_NAME] Pugad [GEOGRAPHIC_DATA] [GEOGRAPHIC_DATA]"
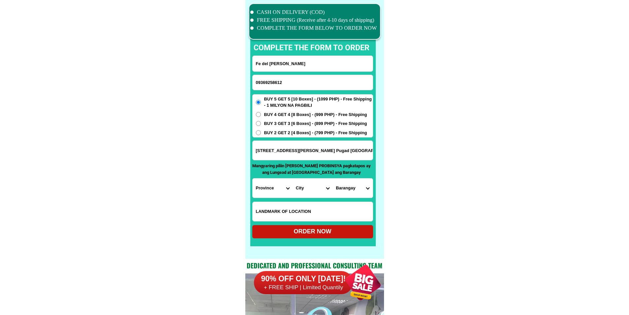
type input "[STREET_ADDRESS][PERSON_NAME] Pugad [GEOGRAPHIC_DATA] [GEOGRAPHIC_DATA]"
click at [259, 193] on select "Province [GEOGRAPHIC_DATA] [GEOGRAPHIC_DATA] [GEOGRAPHIC_DATA] [GEOGRAPHIC_DATA…" at bounding box center [273, 187] width 40 height 19
select select "63_993"
click at [253, 178] on select "Province [GEOGRAPHIC_DATA] [GEOGRAPHIC_DATA] [GEOGRAPHIC_DATA] [GEOGRAPHIC_DATA…" at bounding box center [273, 187] width 40 height 19
click at [314, 187] on select "City Angono Antipolo-city [GEOGRAPHIC_DATA] [GEOGRAPHIC_DATA] [GEOGRAPHIC_DATA]…" at bounding box center [313, 187] width 40 height 19
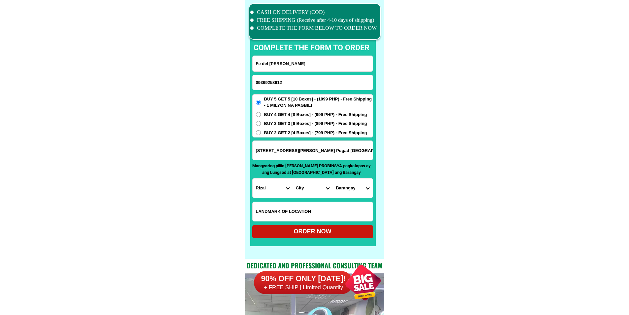
select select "63_9939757"
click at [293, 178] on select "City Angono Antipolo-city [GEOGRAPHIC_DATA] [GEOGRAPHIC_DATA] [GEOGRAPHIC_DATA]…" at bounding box center [313, 187] width 40 height 19
click at [360, 192] on select "Barangay Cayabu Cuyambay Daraitan Katipunan-bayan (pob.) Kaybuto (pob.) Laiban …" at bounding box center [353, 187] width 40 height 19
click at [360, 191] on select "Barangay Cayabu Cuyambay Daraitan Katipunan-bayan (pob.) Kaybuto (pob.) Laiban …" at bounding box center [353, 187] width 40 height 19
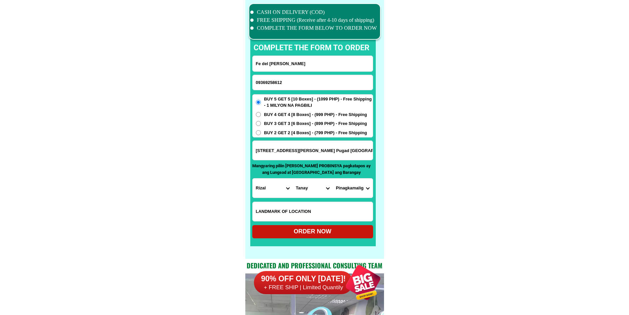
select select "63_99397575174"
click at [294, 183] on select "City Angono Antipolo-city [GEOGRAPHIC_DATA] [GEOGRAPHIC_DATA] [GEOGRAPHIC_DATA]…" at bounding box center [313, 187] width 40 height 19
select select "63_9936987"
click at [293, 178] on select "City Angono Antipolo-city [GEOGRAPHIC_DATA] [GEOGRAPHIC_DATA] [GEOGRAPHIC_DATA]…" at bounding box center [313, 187] width 40 height 19
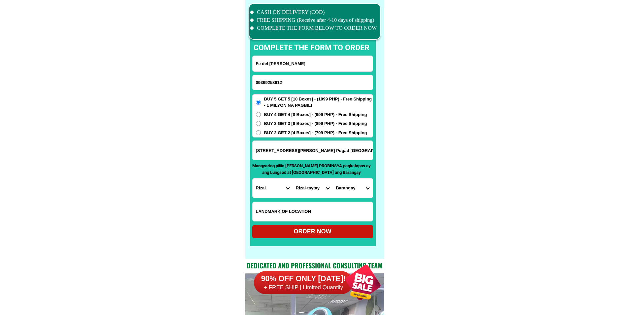
click at [367, 186] on select "Barangay [PERSON_NAME] (pob.) Muzon [GEOGRAPHIC_DATA][PERSON_NAME] [GEOGRAPHIC_…" at bounding box center [353, 187] width 40 height 19
select select "63_993698715"
drag, startPoint x: 454, startPoint y: 205, endPoint x: 387, endPoint y: 219, distance: 68.0
click at [343, 231] on div "ORDER NOW" at bounding box center [312, 231] width 121 height 9
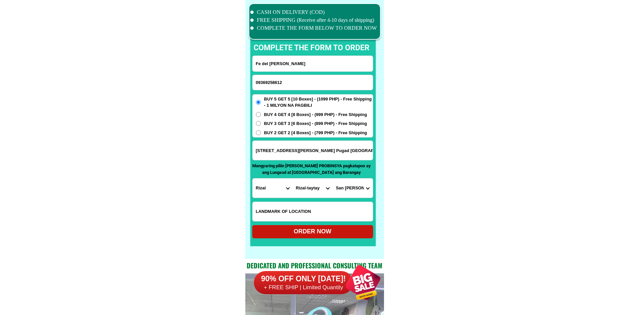
radio input "true"
click at [290, 86] on input "09369258612" at bounding box center [313, 82] width 120 height 15
paste input "09668757002"
type input "09668757002"
click at [317, 60] on input "Fe del [PERSON_NAME]" at bounding box center [313, 64] width 120 height 16
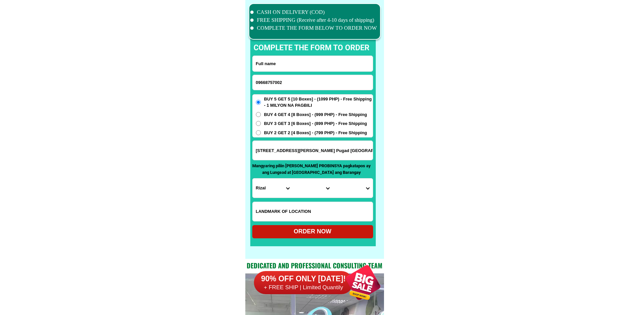
paste input "[PERSON_NAME]"
type input "[PERSON_NAME]"
click at [314, 155] on input "Input address" at bounding box center [313, 150] width 120 height 19
paste input "# 13 Bgy. [GEOGRAPHIC_DATA], [GEOGRAPHIC_DATA] [GEOGRAPHIC_DATA]"
click at [296, 83] on input "09668757002" at bounding box center [313, 82] width 120 height 15
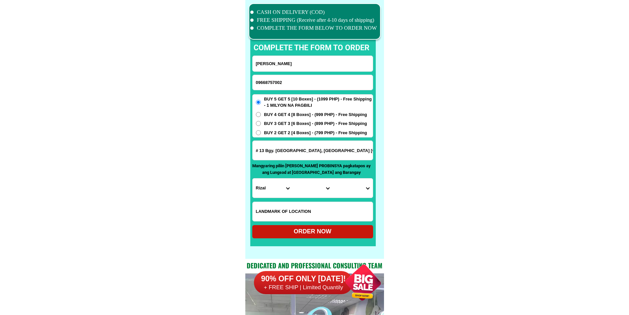
click at [364, 153] on input "# 13 Bgy. [GEOGRAPHIC_DATA], [GEOGRAPHIC_DATA] [GEOGRAPHIC_DATA]" at bounding box center [313, 150] width 120 height 19
paste input "09668757002"
drag, startPoint x: 368, startPoint y: 147, endPoint x: 392, endPoint y: 150, distance: 24.0
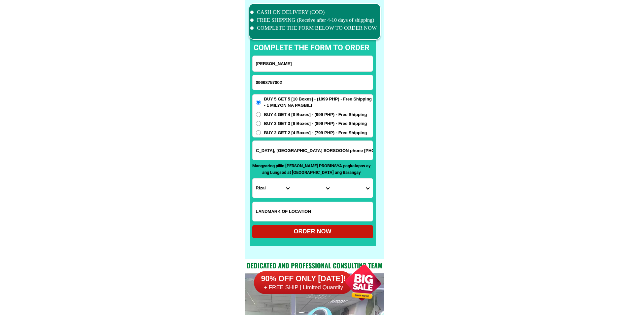
click at [372, 151] on input "# 13 Bgy. [GEOGRAPHIC_DATA], [GEOGRAPHIC_DATA] SORSOGON phone [PHONE_NUMBER] ph…" at bounding box center [313, 150] width 120 height 19
paste input "09124181522"
type input "# 13 Bgy. BASUD, [GEOGRAPHIC_DATA] SORSOGON phone [PHONE_NUMBER] phone [PHONE_N…"
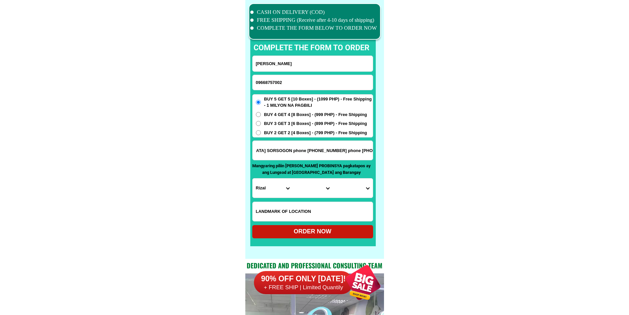
scroll to position [0, 0]
drag, startPoint x: 236, startPoint y: 189, endPoint x: 260, endPoint y: 184, distance: 24.8
click at [266, 185] on select "Province [GEOGRAPHIC_DATA] [GEOGRAPHIC_DATA] [GEOGRAPHIC_DATA] [GEOGRAPHIC_DATA…" at bounding box center [273, 187] width 40 height 19
select select "63_662"
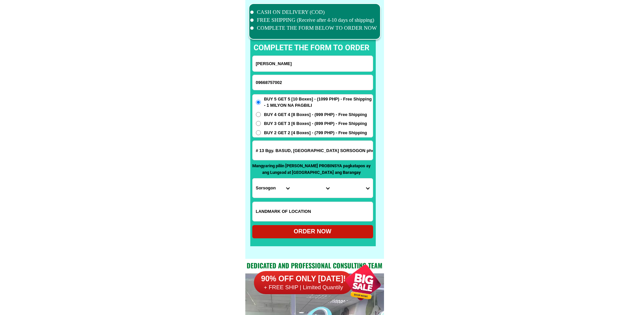
click at [308, 185] on select "City" at bounding box center [313, 187] width 40 height 19
select select "63_6625098"
drag, startPoint x: 425, startPoint y: 205, endPoint x: 421, endPoint y: 206, distance: 4.0
click at [337, 181] on select "Barangay Abuyog Almendras-cogon (pob.) [GEOGRAPHIC_DATA] ([GEOGRAPHIC_DATA]) [G…" at bounding box center [353, 187] width 40 height 19
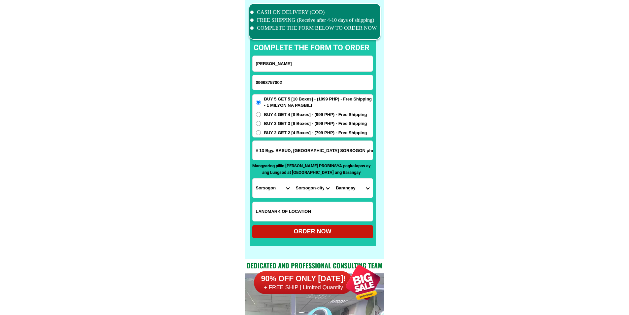
select select "63_66250989643"
click at [274, 128] on div "BUY 5 GET 5 [10 Boxes] - (1099 PHP) - Free Shipping - 1 MILYON NA PAGBILI BUY 4…" at bounding box center [312, 116] width 121 height 44
click at [277, 132] on span "BUY 2 GET 2 [4 Boxes] - (799 PHP) - Free Shipping" at bounding box center [315, 132] width 103 height 7
click at [261, 132] on input "BUY 2 GET 2 [4 Boxes] - (799 PHP) - Free Shipping" at bounding box center [258, 132] width 5 height 5
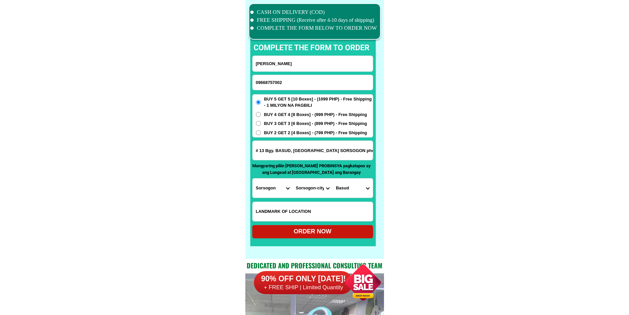
radio input "true"
click at [311, 209] on input "Input LANDMARKOFLOCATION" at bounding box center [313, 211] width 120 height 19
paste input "BASUD PUBLIC MARKET"
type input "BASUD PUBLIC MARKET"
click at [318, 233] on div "ORDER NOW" at bounding box center [312, 231] width 121 height 9
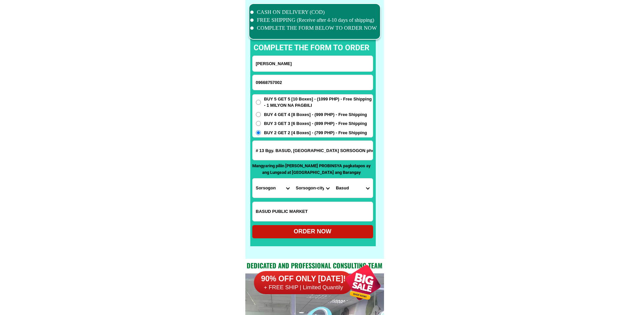
radio input "true"
click at [329, 75] on input "09668757002" at bounding box center [313, 82] width 120 height 15
paste input "09124849962"
type input "09124849962"
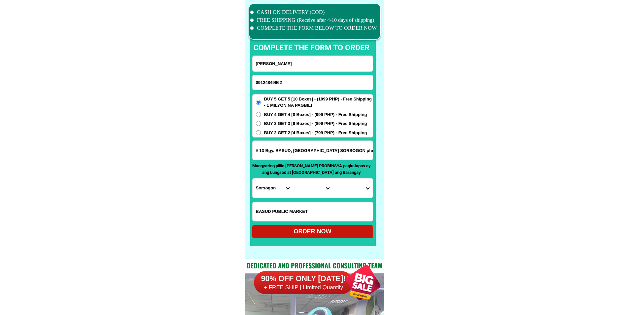
click at [344, 64] on input "[PERSON_NAME]" at bounding box center [313, 64] width 120 height 16
paste input "[PERSON_NAME]"
type input "[PERSON_NAME]"
click at [299, 151] on input "Input address" at bounding box center [313, 150] width 120 height 19
paste input "Brgy salvacion habog habog molo iloilo Bangga bianing tebeao"
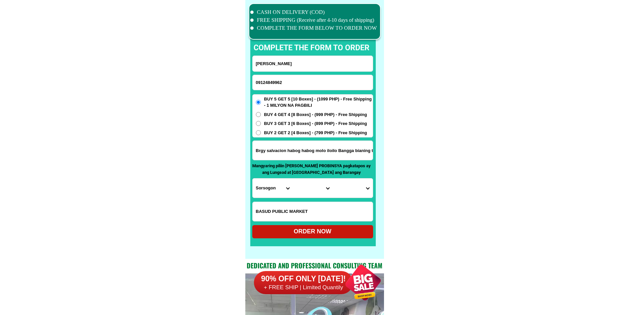
scroll to position [0, 13]
type input "Brgy salvacion habog habog molo iloilo Bangga bianing tebeao"
click at [283, 192] on select "Province [GEOGRAPHIC_DATA] [GEOGRAPHIC_DATA] [GEOGRAPHIC_DATA] [GEOGRAPHIC_DATA…" at bounding box center [273, 187] width 40 height 19
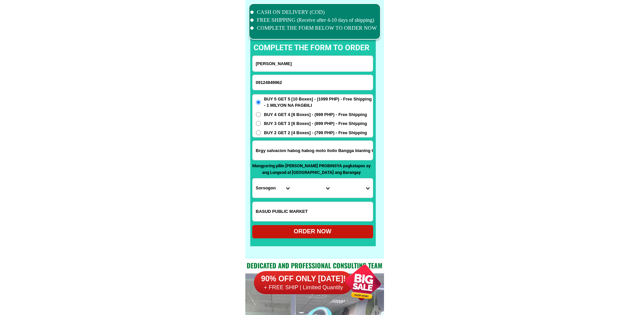
select select "63_151"
click at [310, 191] on select "City [PERSON_NAME] [GEOGRAPHIC_DATA] [GEOGRAPHIC_DATA]-[GEOGRAPHIC_DATA]-viejo …" at bounding box center [313, 187] width 40 height 19
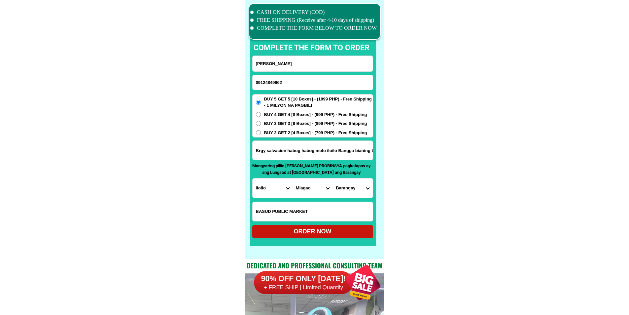
click at [310, 191] on select "City [PERSON_NAME] [GEOGRAPHIC_DATA] [GEOGRAPHIC_DATA]-[GEOGRAPHIC_DATA]-viejo …" at bounding box center [313, 187] width 40 height 19
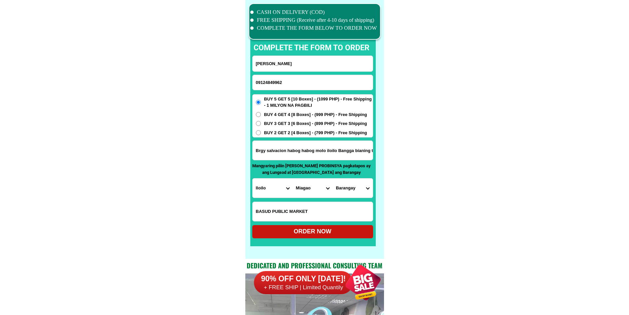
click at [310, 191] on select "City [PERSON_NAME] [GEOGRAPHIC_DATA] [GEOGRAPHIC_DATA]-[GEOGRAPHIC_DATA]-viejo …" at bounding box center [313, 187] width 40 height 19
drag, startPoint x: 429, startPoint y: 156, endPoint x: 419, endPoint y: 166, distance: 13.8
click at [292, 153] on input "Brgy salvacion habog habog molo iloilo Bangga bianing tebeao" at bounding box center [313, 150] width 120 height 19
click at [311, 188] on select "City [PERSON_NAME] [GEOGRAPHIC_DATA] [GEOGRAPHIC_DATA]-[GEOGRAPHIC_DATA]-viejo …" at bounding box center [313, 187] width 40 height 19
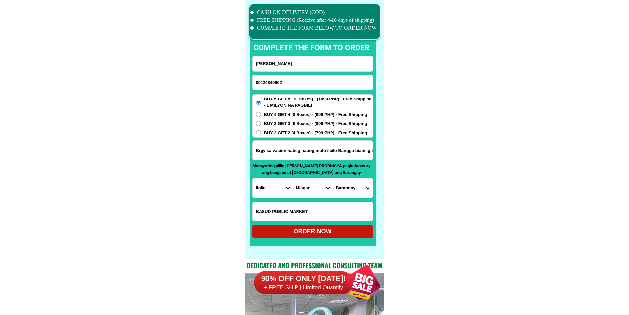
select select "63_1519432"
drag, startPoint x: 438, startPoint y: 198, endPoint x: 384, endPoint y: 196, distance: 53.2
click at [364, 193] on select "[GEOGRAPHIC_DATA] [PERSON_NAME] south ([PERSON_NAME]) [PERSON_NAME][GEOGRAPHIC_…" at bounding box center [353, 187] width 40 height 19
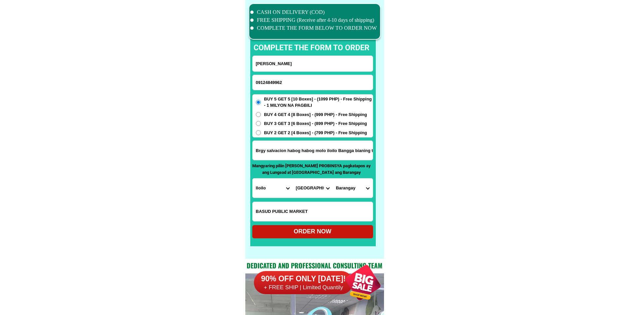
click at [364, 193] on select "[GEOGRAPHIC_DATA] [PERSON_NAME] south ([PERSON_NAME]) [PERSON_NAME][GEOGRAPHIC_…" at bounding box center [353, 187] width 40 height 19
click at [333, 178] on select "[GEOGRAPHIC_DATA] [PERSON_NAME] south ([PERSON_NAME]) [PERSON_NAME][GEOGRAPHIC_…" at bounding box center [353, 187] width 40 height 19
click at [354, 184] on select "[GEOGRAPHIC_DATA] [PERSON_NAME] south ([PERSON_NAME]) [PERSON_NAME][GEOGRAPHIC_…" at bounding box center [353, 187] width 40 height 19
click at [333, 178] on select "[GEOGRAPHIC_DATA] [PERSON_NAME] south ([PERSON_NAME]) [PERSON_NAME][GEOGRAPHIC_…" at bounding box center [353, 187] width 40 height 19
click at [343, 187] on select "[GEOGRAPHIC_DATA] [PERSON_NAME] south ([PERSON_NAME]) [PERSON_NAME][GEOGRAPHIC_…" at bounding box center [353, 187] width 40 height 19
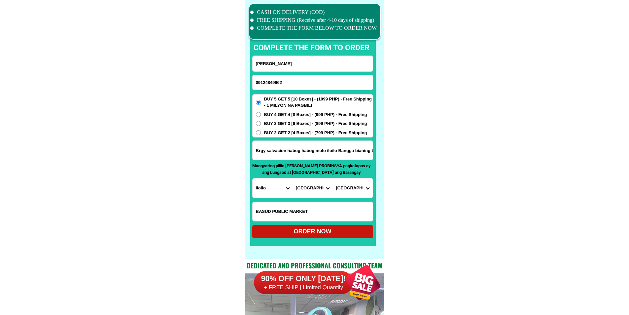
click at [343, 187] on select "[GEOGRAPHIC_DATA] [PERSON_NAME] south ([PERSON_NAME]) [PERSON_NAME][GEOGRAPHIC_…" at bounding box center [353, 187] width 40 height 19
click at [349, 189] on select "[GEOGRAPHIC_DATA] [PERSON_NAME] south ([PERSON_NAME]) [PERSON_NAME][GEOGRAPHIC_…" at bounding box center [353, 187] width 40 height 19
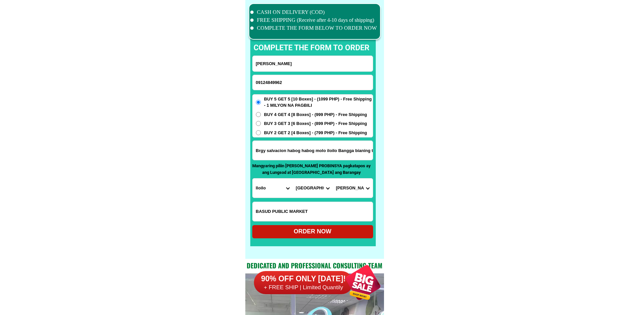
click at [349, 189] on select "[GEOGRAPHIC_DATA] [PERSON_NAME] south ([PERSON_NAME]) [PERSON_NAME][GEOGRAPHIC_…" at bounding box center [353, 187] width 40 height 19
select select "63_151943225694"
click at [333, 178] on select "[GEOGRAPHIC_DATA] [PERSON_NAME] south ([PERSON_NAME]) [PERSON_NAME][GEOGRAPHIC_…" at bounding box center [353, 187] width 40 height 19
click at [340, 231] on div "ORDER NOW" at bounding box center [312, 231] width 121 height 9
type input "[PERSON_NAME]"
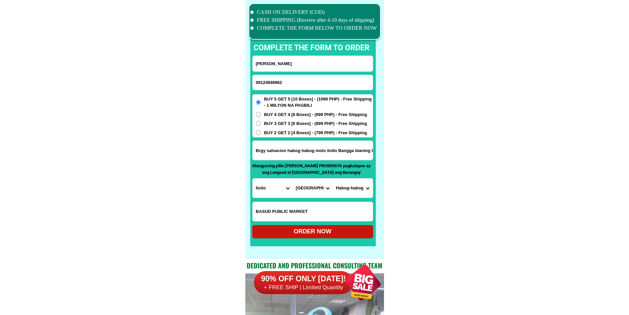
radio input "true"
click at [285, 92] on form "[PERSON_NAME] 09124849962 ORDER NOW Brgy salvacion habog habog molo [GEOGRAPHIC…" at bounding box center [312, 146] width 121 height 183
click at [286, 84] on input "09124849962" at bounding box center [313, 82] width 120 height 15
paste input "[PERSON_NAME]"
type input "[PERSON_NAME]"
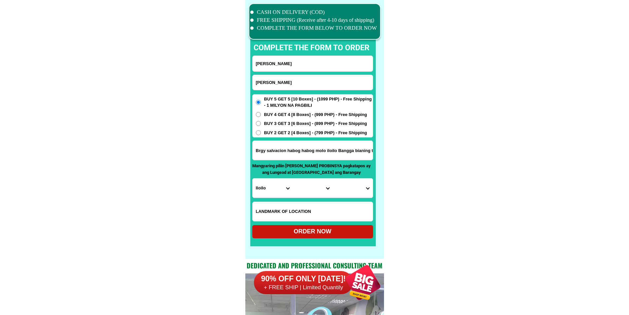
click at [290, 64] on input "[PERSON_NAME]" at bounding box center [313, 64] width 120 height 16
click at [272, 81] on input "[PERSON_NAME]" at bounding box center [313, 82] width 120 height 15
paste input "09103055122"
type input "09103055122"
click at [296, 71] on input "Input full_name" at bounding box center [313, 64] width 120 height 16
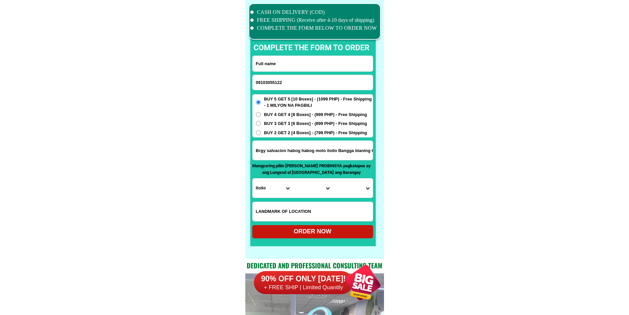
paste input "[PERSON_NAME]"
type input "[PERSON_NAME]"
click at [277, 157] on input "Brgy salvacion habog habog molo iloilo Bangga bianing tebeao" at bounding box center [313, 150] width 120 height 19
paste input "Purok 2 Pawa Tabaco City [GEOGRAPHIC_DATA]"
type input "Purok 2 Pawa Tabaco City [GEOGRAPHIC_DATA]"
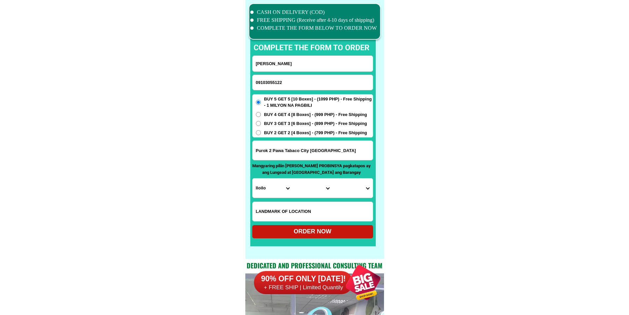
click at [289, 208] on input "Input LANDMARKOFLOCATION" at bounding box center [313, 211] width 120 height 19
paste input "Near. Brgy.hall"
type input "Near. Brgy.hall"
click at [277, 126] on span "BUY 3 GET 3 [6 Boxes] - (899 PHP) - Free Shipping" at bounding box center [315, 123] width 103 height 7
click at [261, 126] on input "BUY 3 GET 3 [6 Boxes] - (899 PHP) - Free Shipping" at bounding box center [258, 123] width 5 height 5
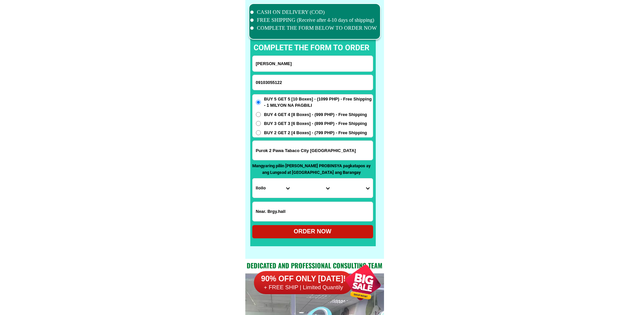
radio input "true"
click at [270, 196] on select "Province [GEOGRAPHIC_DATA] [GEOGRAPHIC_DATA] [GEOGRAPHIC_DATA] [GEOGRAPHIC_DATA…" at bounding box center [273, 187] width 40 height 19
select select "63_402"
click at [253, 178] on select "Province [GEOGRAPHIC_DATA] [GEOGRAPHIC_DATA] [GEOGRAPHIC_DATA] [GEOGRAPHIC_DATA…" at bounding box center [273, 187] width 40 height 19
click at [302, 193] on select "City [GEOGRAPHIC_DATA]-[GEOGRAPHIC_DATA]-[PERSON_NAME] Bacacay Camalig [GEOGRAP…" at bounding box center [313, 187] width 40 height 19
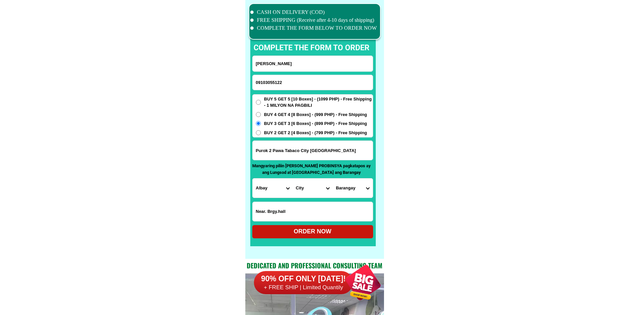
select select "63_4023695"
drag, startPoint x: 439, startPoint y: 205, endPoint x: 431, endPoint y: 206, distance: 7.3
click at [344, 174] on p "Mangyaring piliin [PERSON_NAME] PROBINSYA pagkatapos ay ang Lungsod at [GEOGRAP…" at bounding box center [311, 169] width 119 height 13
click at [351, 195] on select "[GEOGRAPHIC_DATA] ([DATE][GEOGRAPHIC_DATA][PERSON_NAME]) Bacolod [GEOGRAPHIC_DA…" at bounding box center [353, 187] width 40 height 19
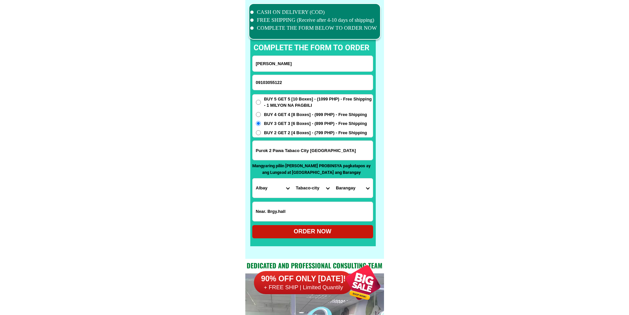
select select "63_40236958010"
click at [351, 234] on div "ORDER NOW" at bounding box center [312, 231] width 121 height 9
type input "[PERSON_NAME]"
type input "Purok 2 Pawa Tabaco City [GEOGRAPHIC_DATA]"
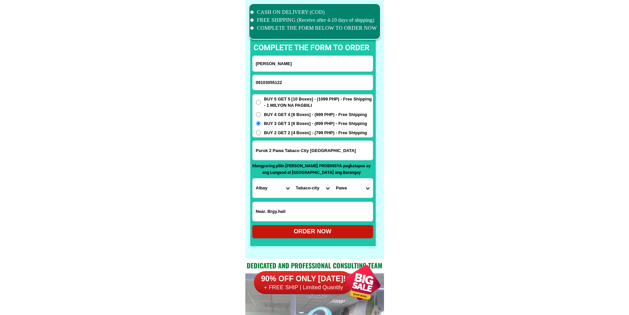
radio input "true"
